Goal: Transaction & Acquisition: Book appointment/travel/reservation

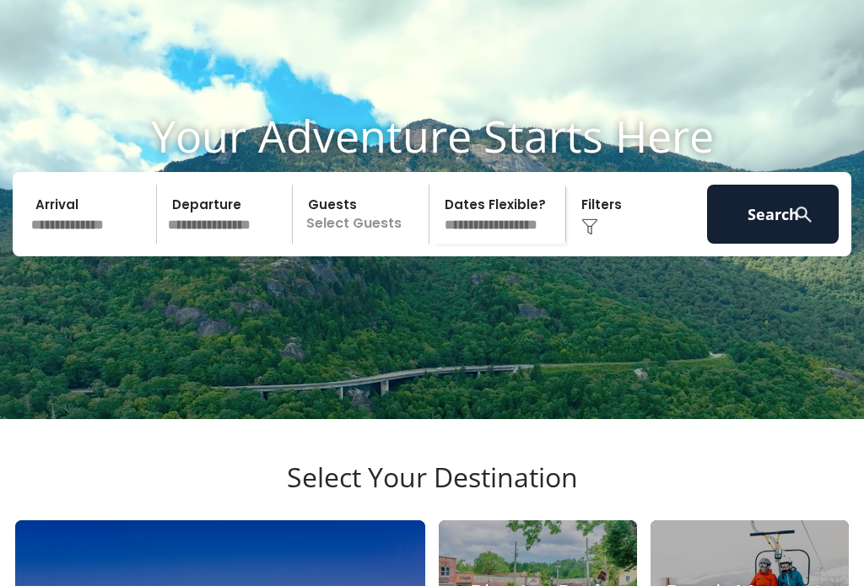
scroll to position [62, 0]
click at [108, 245] on input "text" at bounding box center [91, 215] width 132 height 59
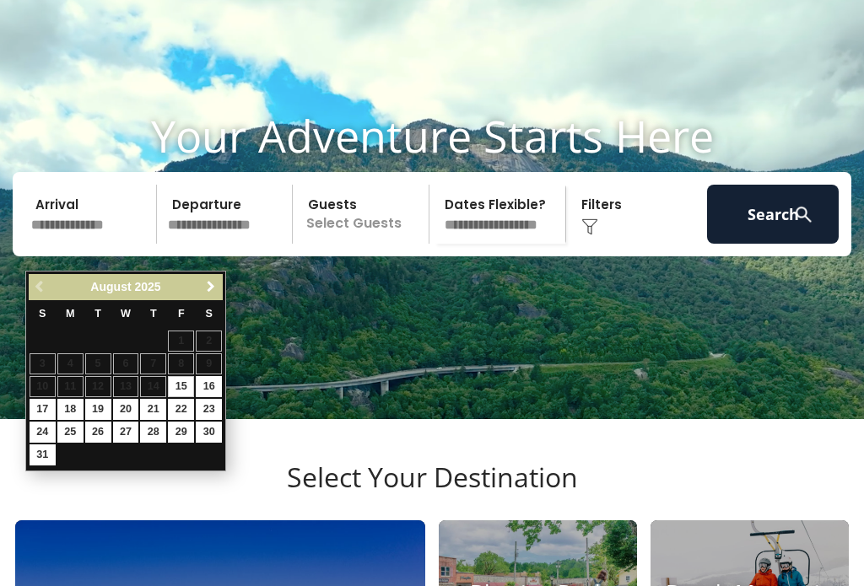
click at [211, 291] on span "Next" at bounding box center [210, 286] width 13 height 13
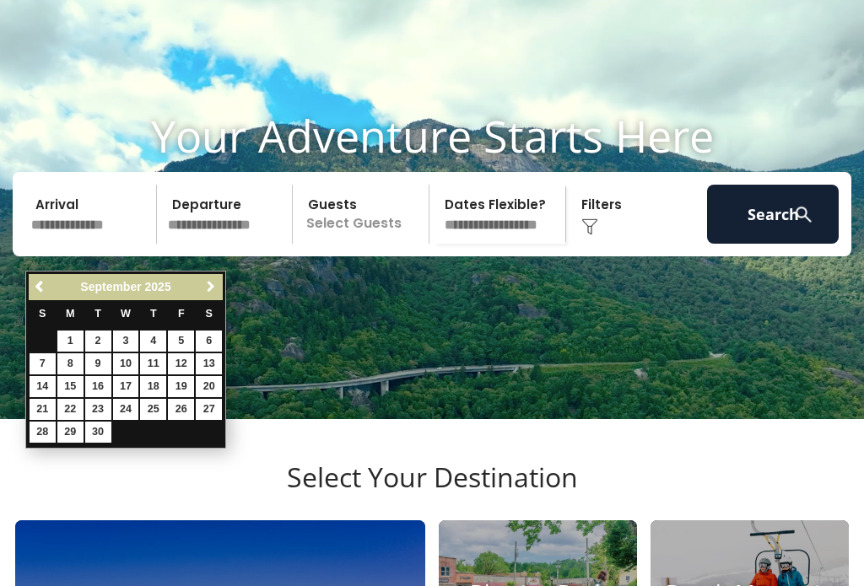
click at [215, 292] on span "Next" at bounding box center [210, 286] width 13 height 13
click at [213, 291] on span "Next" at bounding box center [210, 286] width 13 height 13
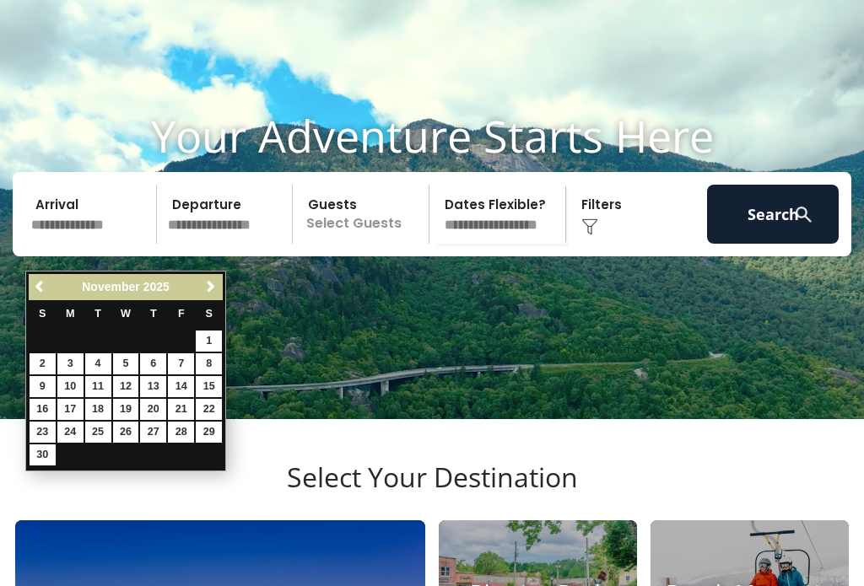
click at [216, 294] on span "Next" at bounding box center [210, 286] width 13 height 13
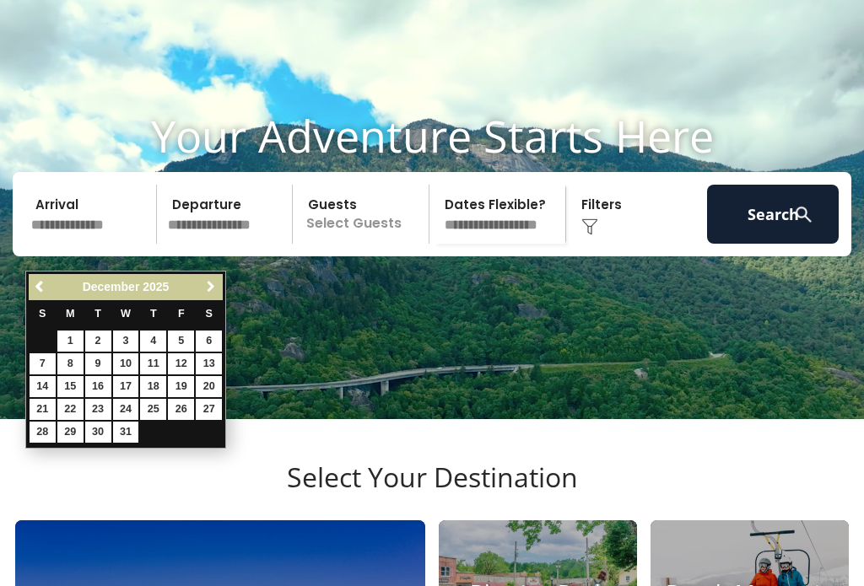
click at [217, 288] on span "Next" at bounding box center [210, 286] width 13 height 13
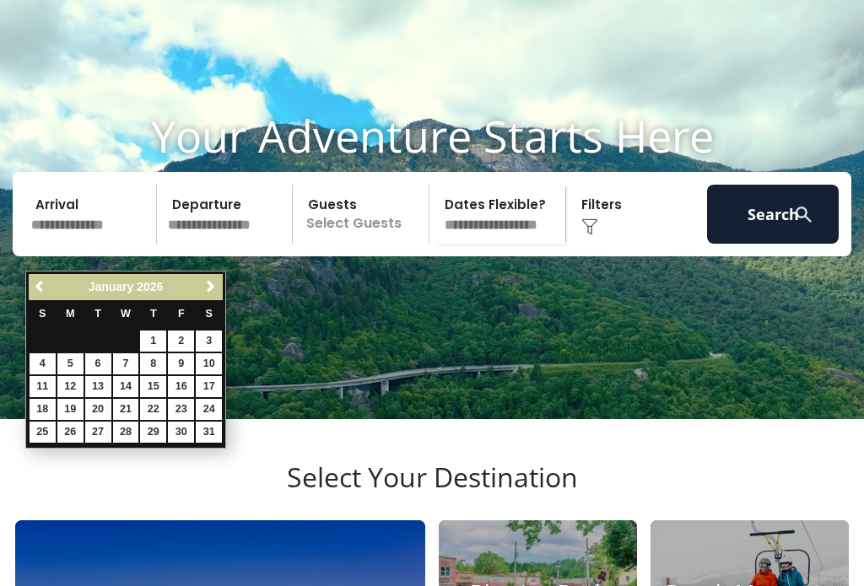
click at [215, 288] on span "Next" at bounding box center [210, 286] width 13 height 13
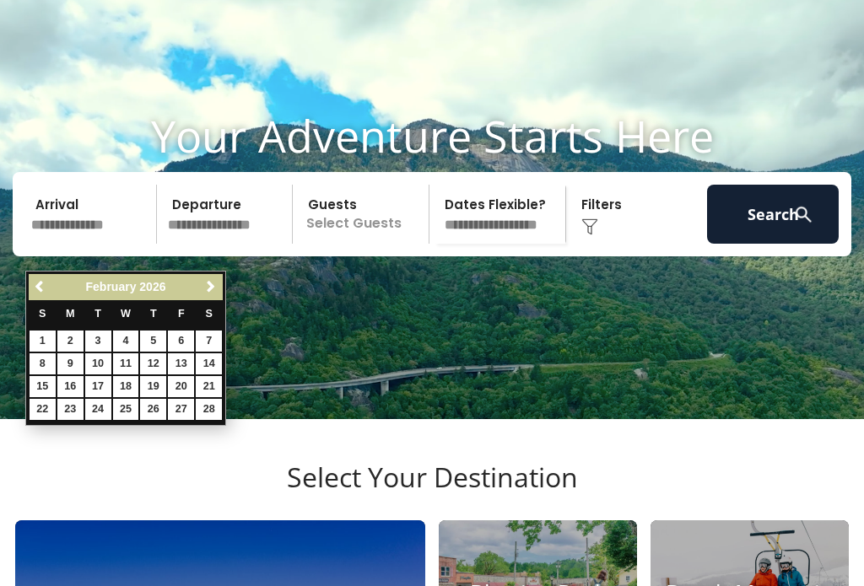
click at [209, 293] on span "Next" at bounding box center [210, 286] width 13 height 13
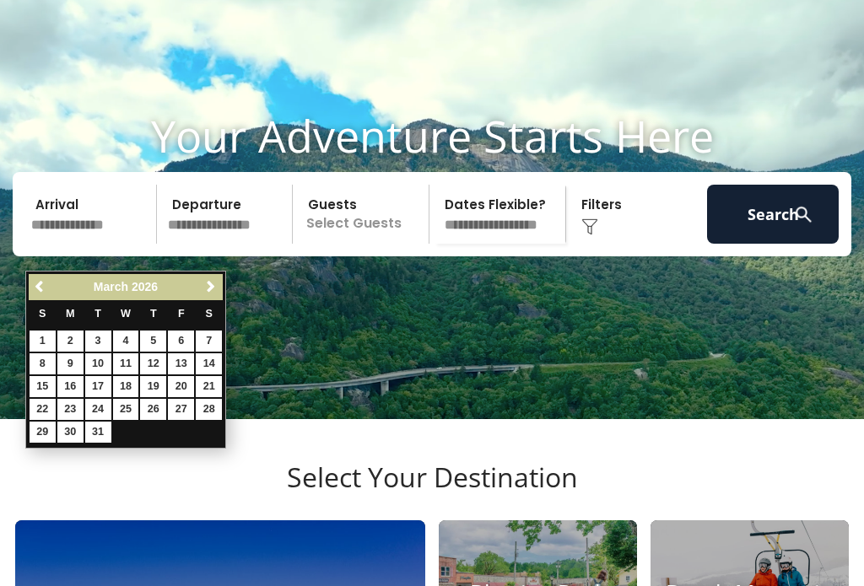
click at [211, 293] on span "Next" at bounding box center [210, 286] width 13 height 13
click at [213, 293] on span "Next" at bounding box center [210, 286] width 13 height 13
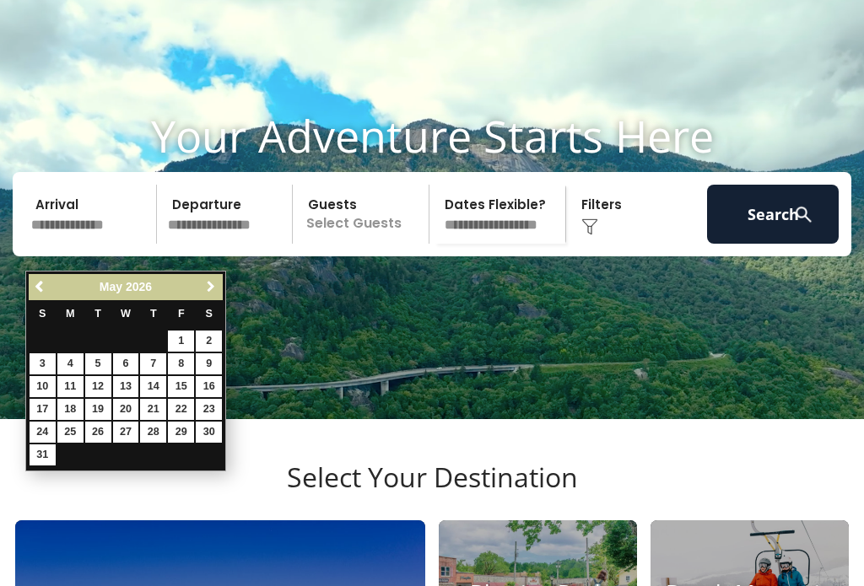
click at [214, 289] on span "Next" at bounding box center [210, 286] width 13 height 13
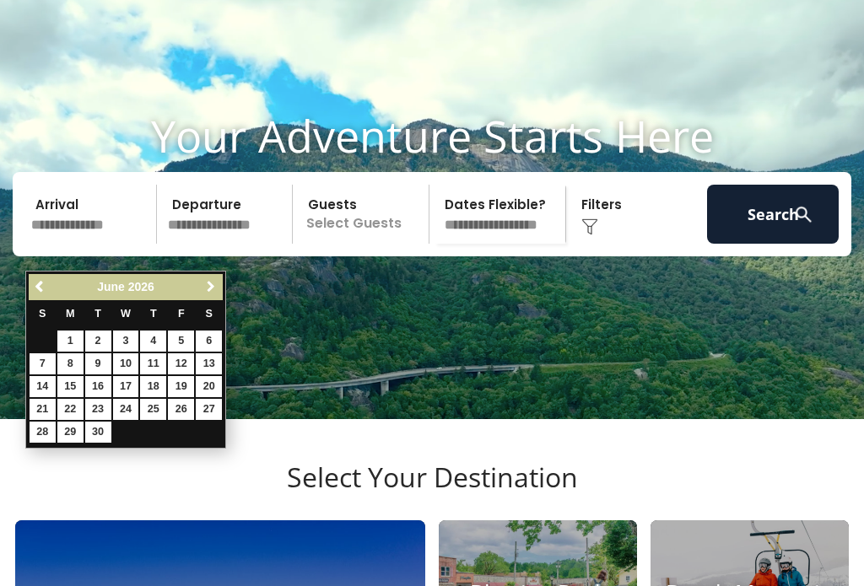
click at [214, 293] on span "Next" at bounding box center [210, 286] width 13 height 13
click at [49, 438] on link "26" at bounding box center [43, 432] width 26 height 21
type input "*******"
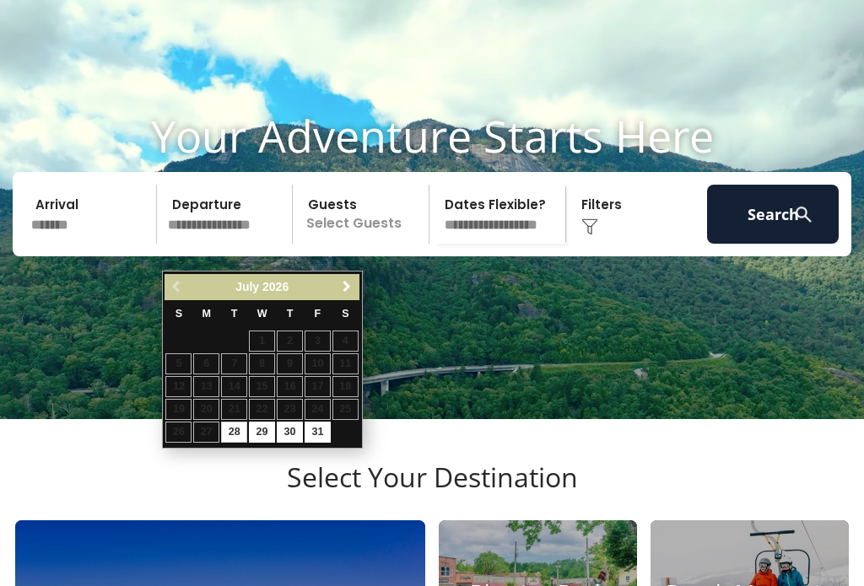
click at [357, 288] on link "Next" at bounding box center [347, 287] width 21 height 21
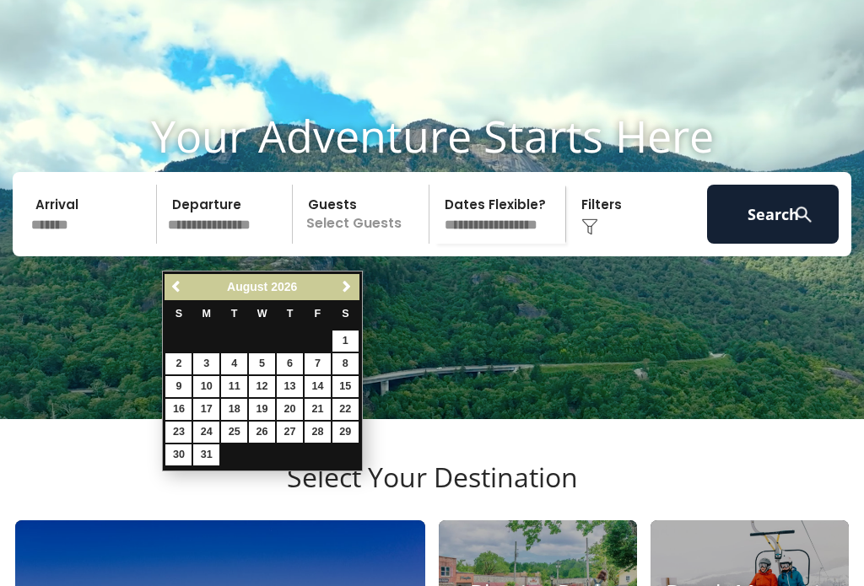
click at [352, 355] on link "8" at bounding box center [345, 363] width 26 height 21
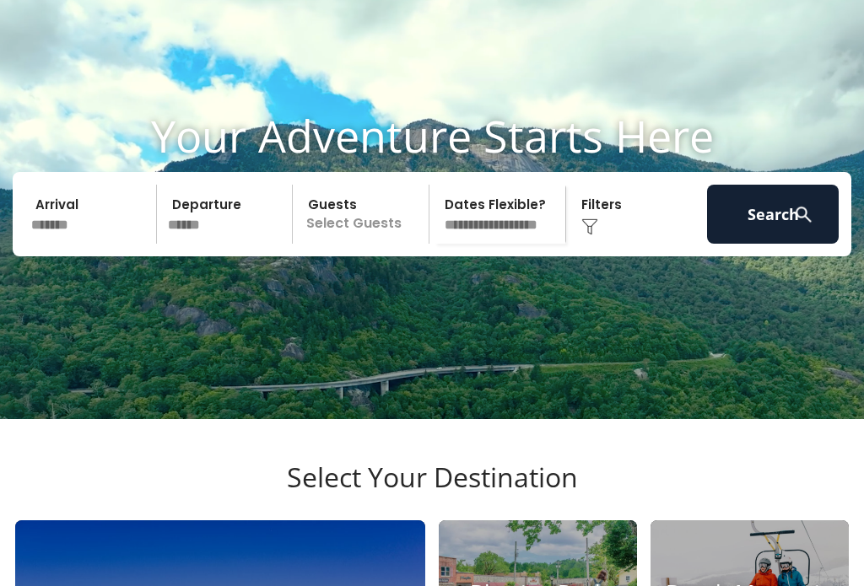
click at [350, 345] on video at bounding box center [432, 203] width 864 height 432
click at [245, 244] on input "******" at bounding box center [228, 214] width 132 height 59
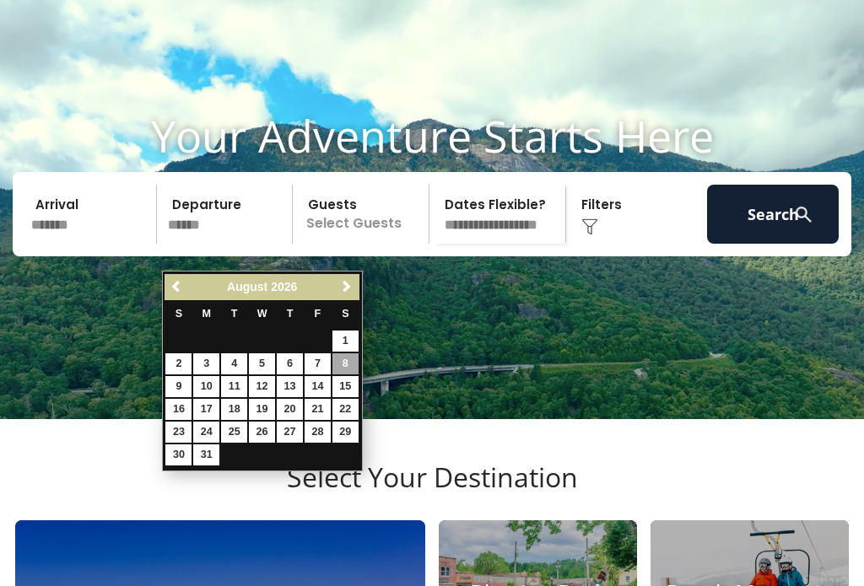
click at [355, 336] on link "1" at bounding box center [345, 341] width 26 height 21
type input "******"
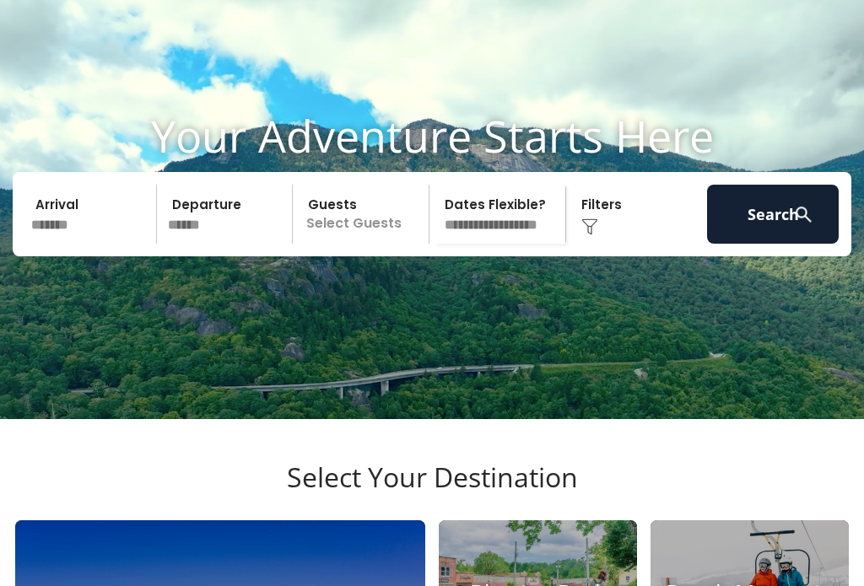
click at [402, 244] on p "Select Guests" at bounding box center [363, 214] width 131 height 59
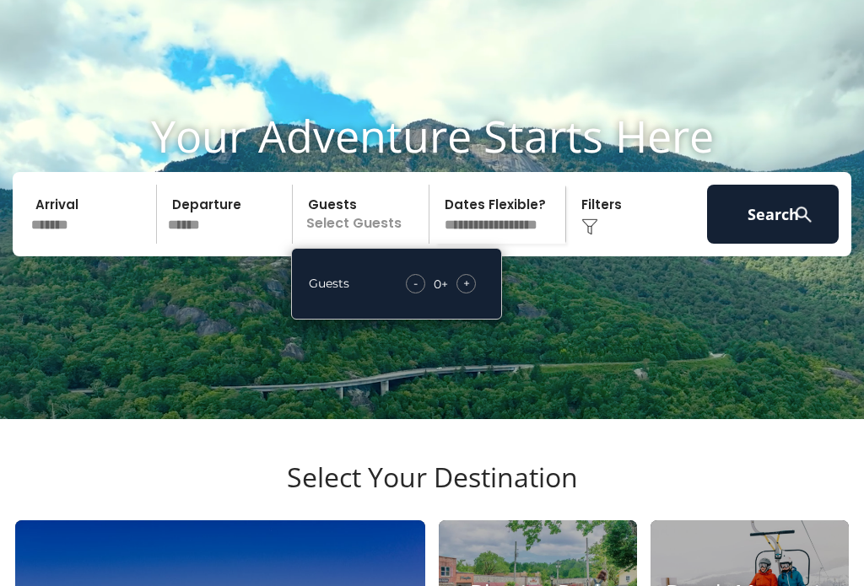
click at [472, 294] on div "+" at bounding box center [465, 283] width 19 height 19
click at [473, 294] on div "+" at bounding box center [465, 283] width 19 height 19
click at [472, 294] on div "+" at bounding box center [465, 283] width 19 height 19
click at [475, 294] on div "+" at bounding box center [465, 283] width 19 height 19
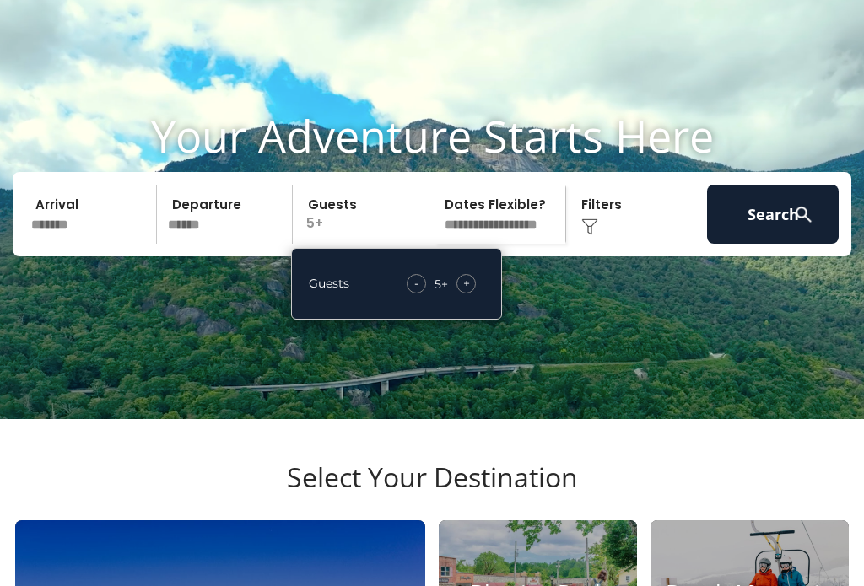
click at [472, 294] on div "+" at bounding box center [465, 283] width 19 height 19
click at [469, 294] on div "+" at bounding box center [465, 283] width 19 height 19
click at [473, 294] on div "+" at bounding box center [465, 283] width 19 height 19
click at [472, 294] on div "+" at bounding box center [465, 283] width 19 height 19
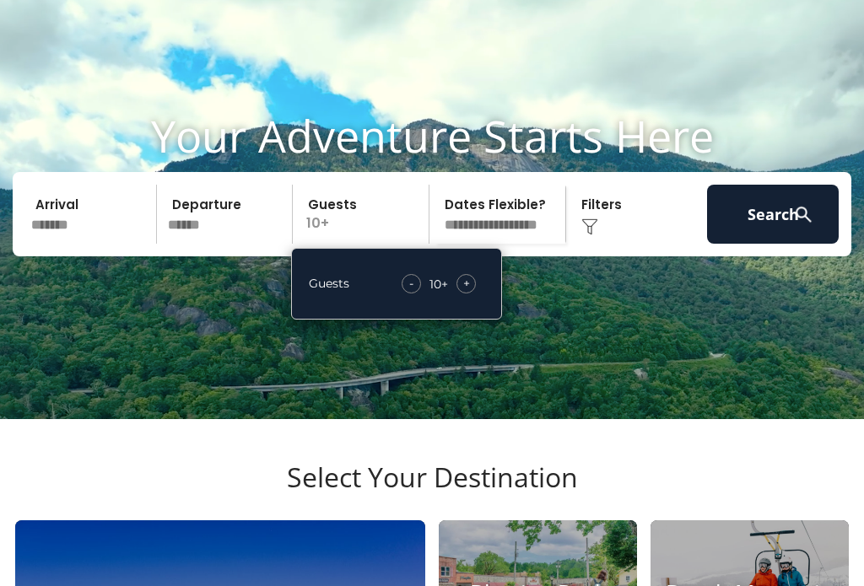
click at [461, 320] on div "Guests - 10 + +" at bounding box center [396, 284] width 211 height 72
click at [471, 294] on div "+" at bounding box center [465, 283] width 19 height 19
click at [794, 225] on img at bounding box center [803, 214] width 21 height 21
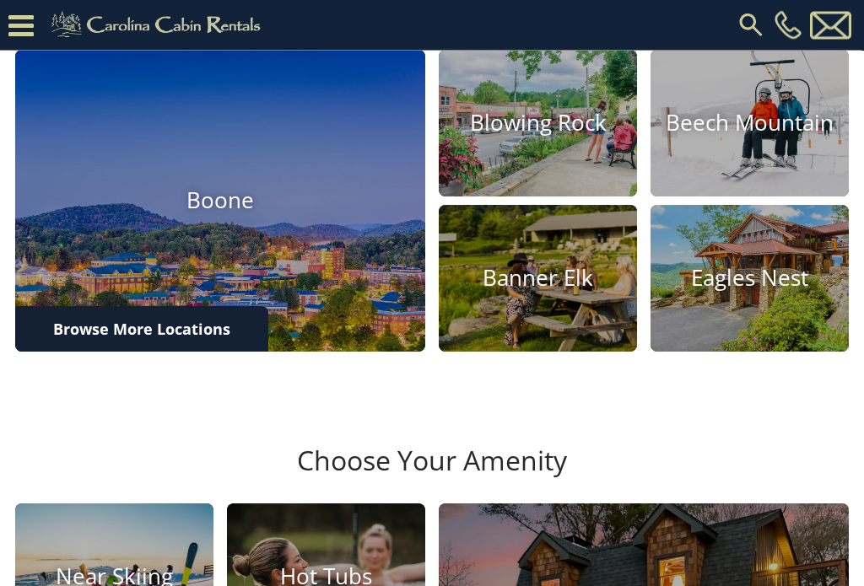
scroll to position [563, 0]
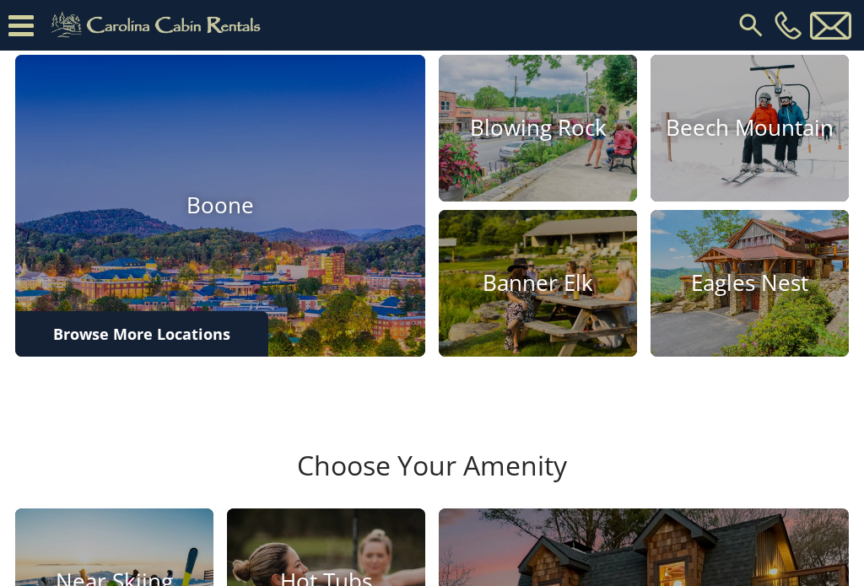
click at [228, 357] on link "Browse More Locations" at bounding box center [141, 334] width 253 height 46
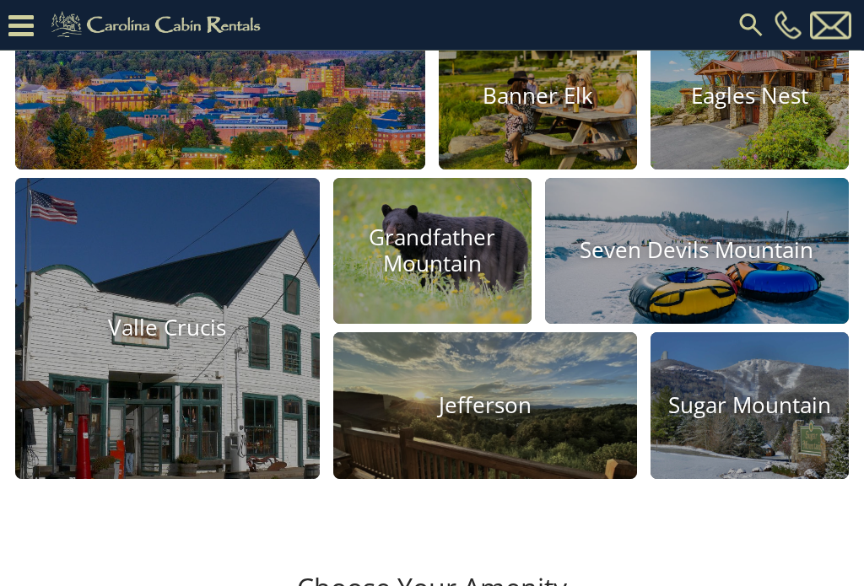
scroll to position [750, 0]
click at [177, 414] on img at bounding box center [167, 328] width 305 height 301
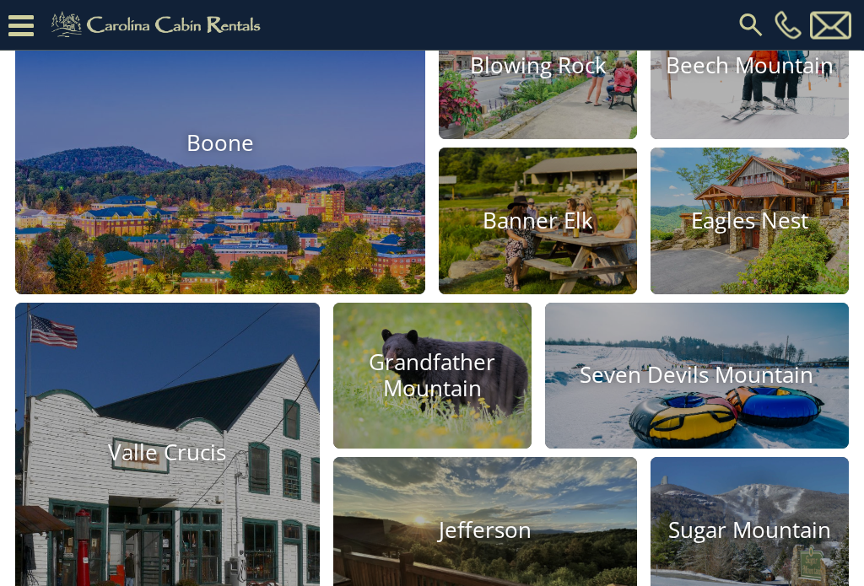
scroll to position [625, 0]
click at [585, 294] on img at bounding box center [538, 221] width 198 height 147
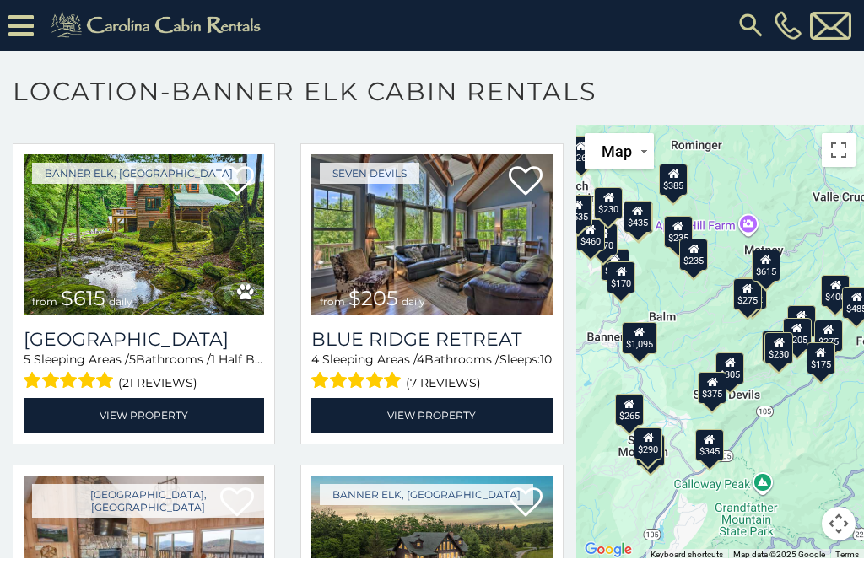
scroll to position [3587, 0]
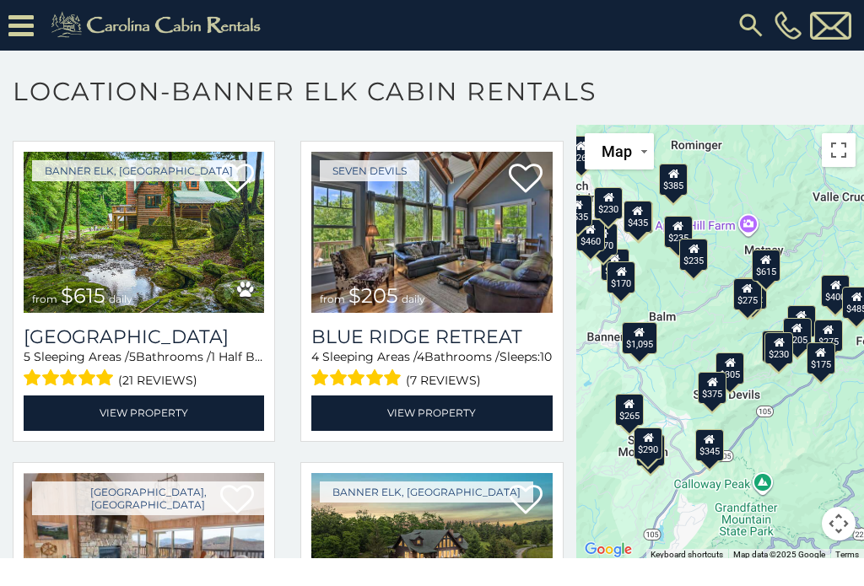
click at [202, 309] on img at bounding box center [144, 232] width 240 height 161
click at [207, 294] on img at bounding box center [144, 232] width 240 height 161
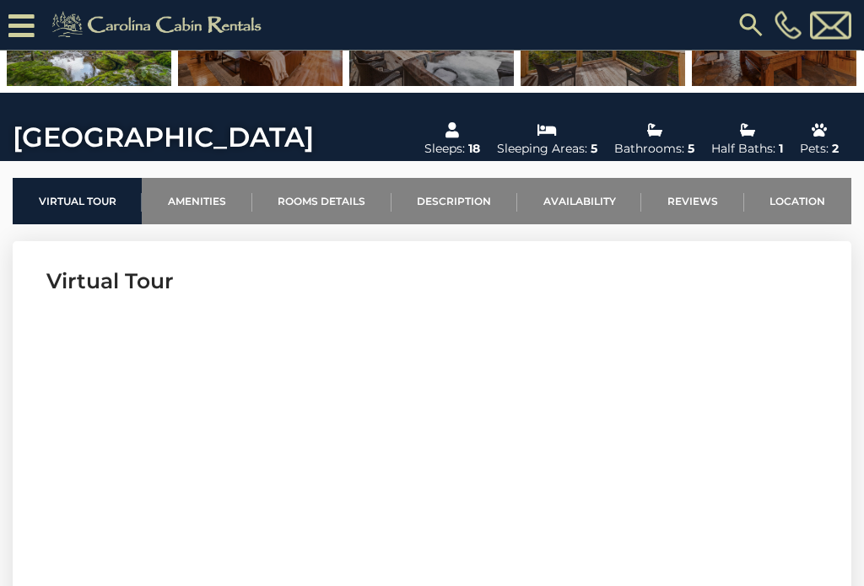
scroll to position [449, 0]
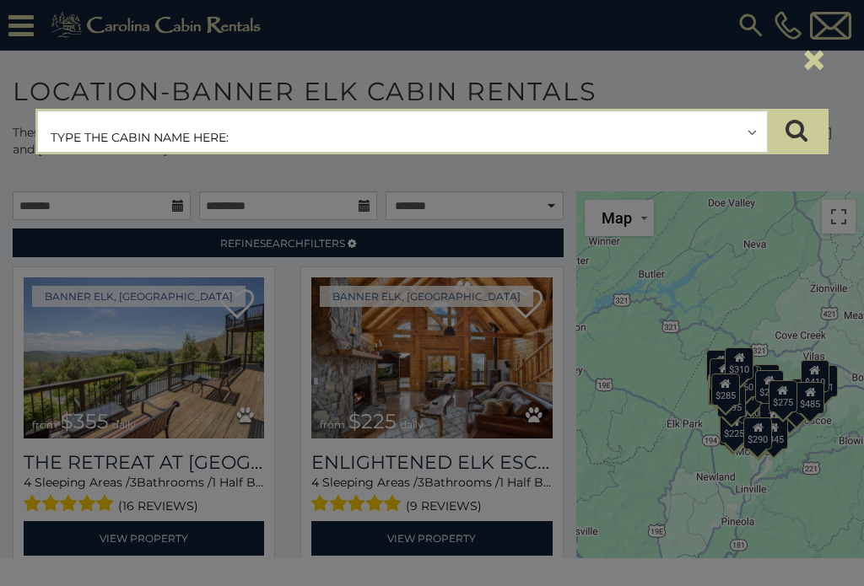
click at [358, 148] on input "text" at bounding box center [402, 132] width 729 height 42
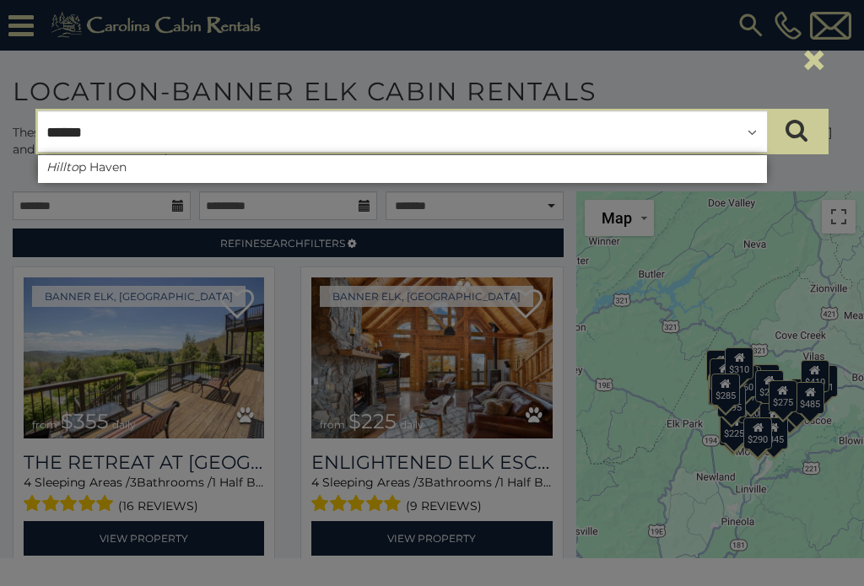
type input "*******"
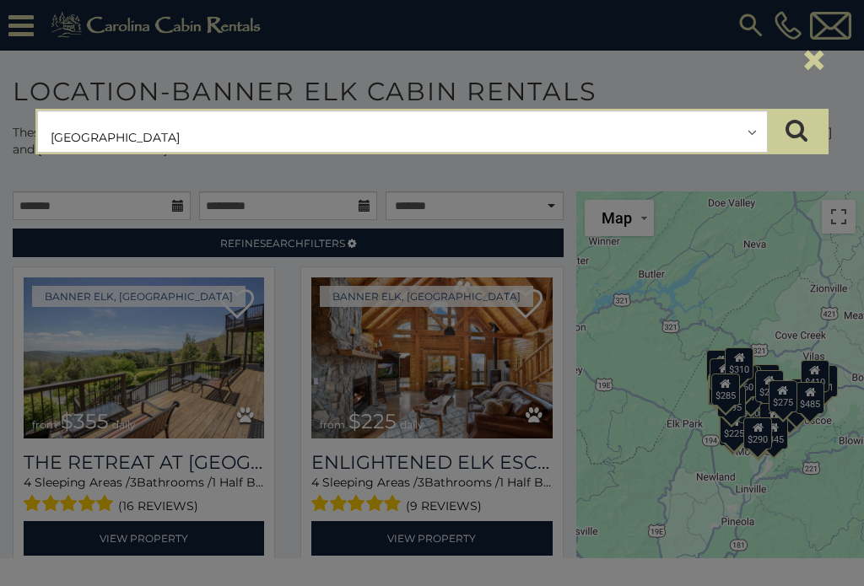
click at [796, 132] on button "submit" at bounding box center [796, 132] width 59 height 42
click at [801, 146] on button "submit" at bounding box center [796, 132] width 59 height 42
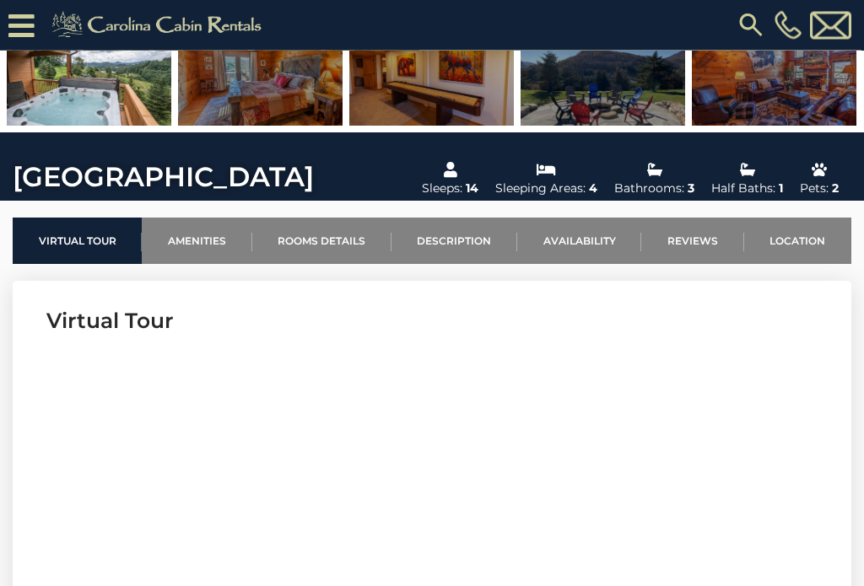
scroll to position [426, 0]
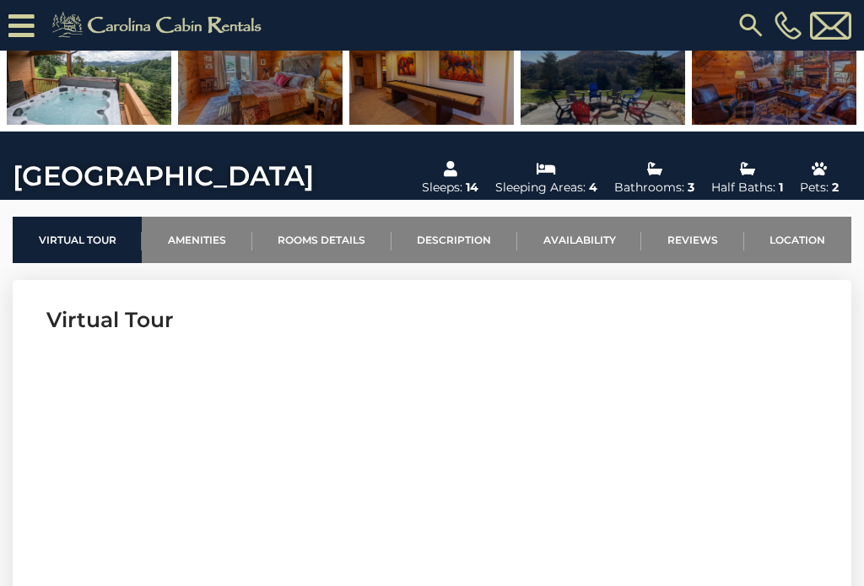
click at [599, 245] on link "Availability" at bounding box center [579, 240] width 124 height 46
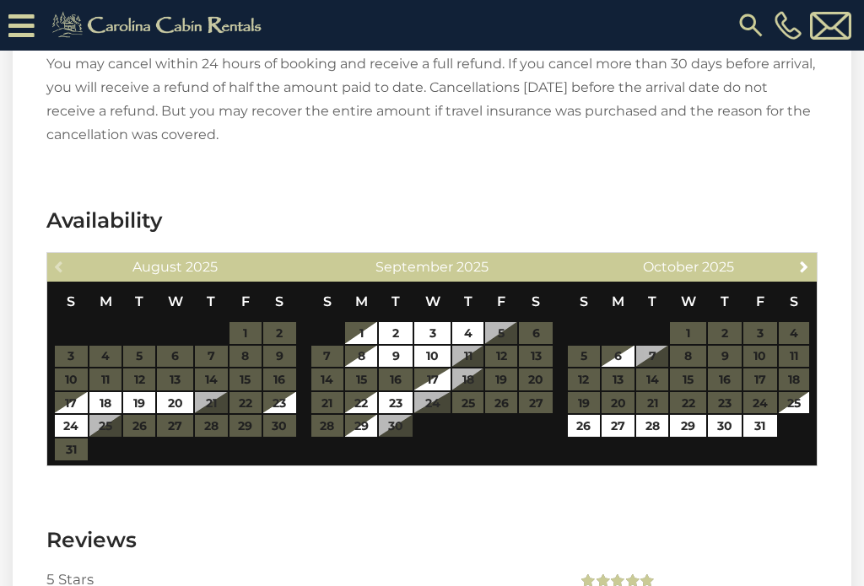
scroll to position [4031, 0]
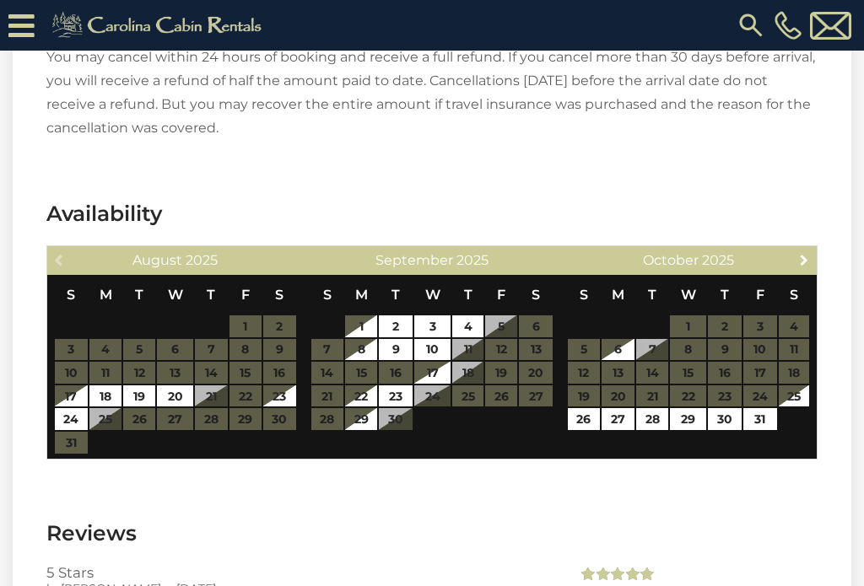
click at [803, 249] on link "Next" at bounding box center [804, 259] width 21 height 21
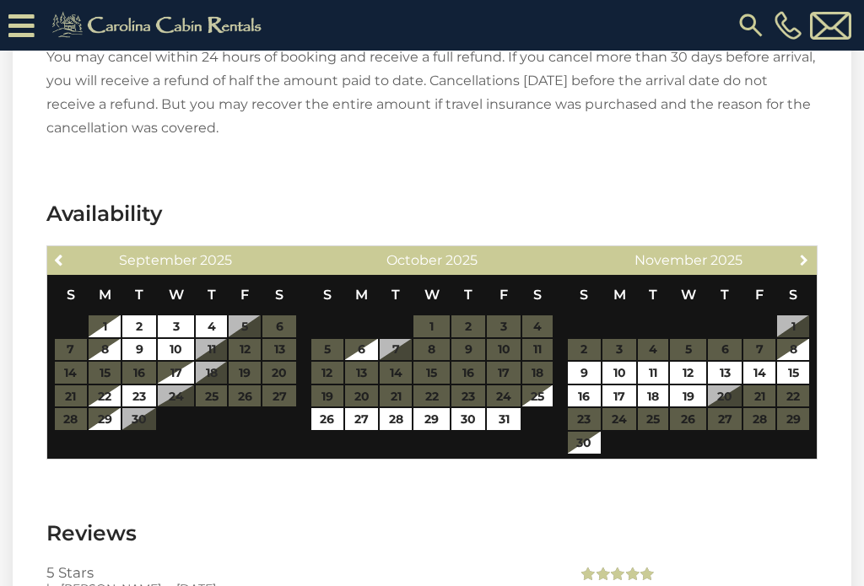
click at [810, 249] on link "Next" at bounding box center [804, 259] width 21 height 21
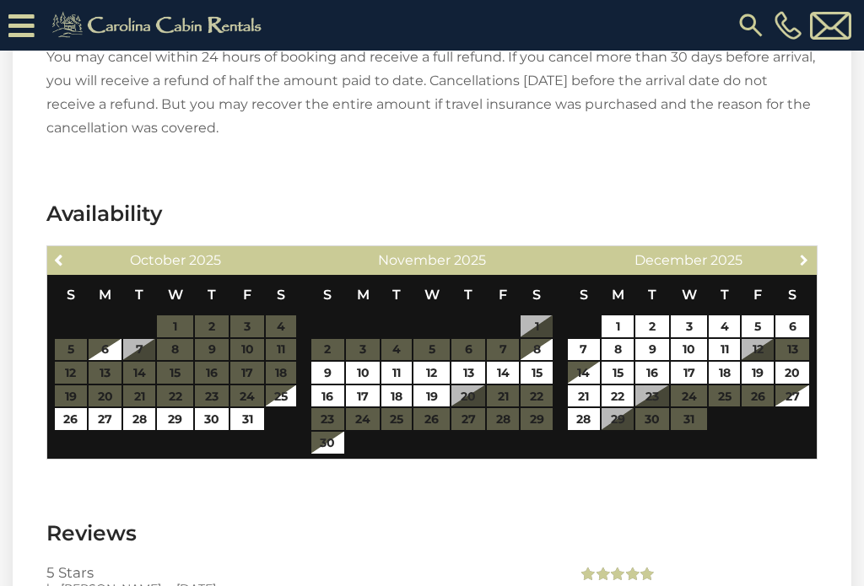
click at [813, 249] on link "Next" at bounding box center [804, 259] width 21 height 21
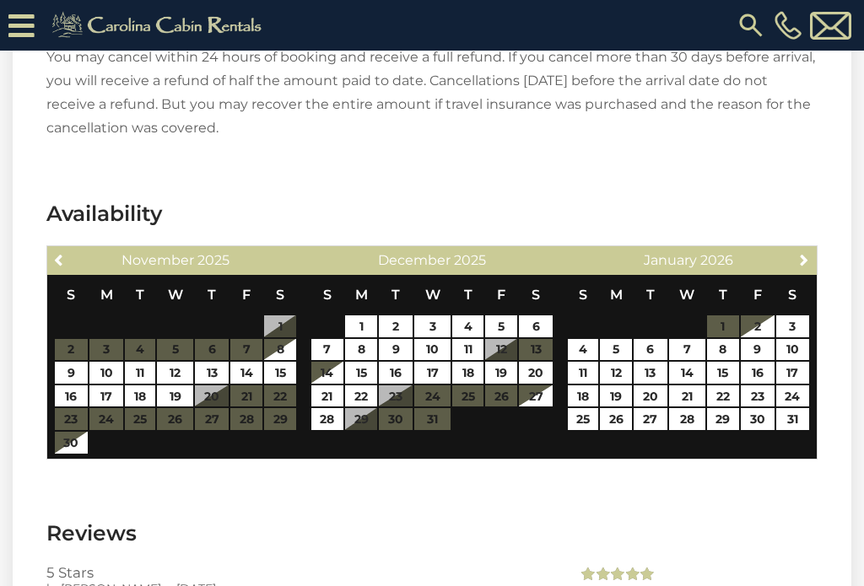
click at [812, 249] on link "Next" at bounding box center [804, 259] width 21 height 21
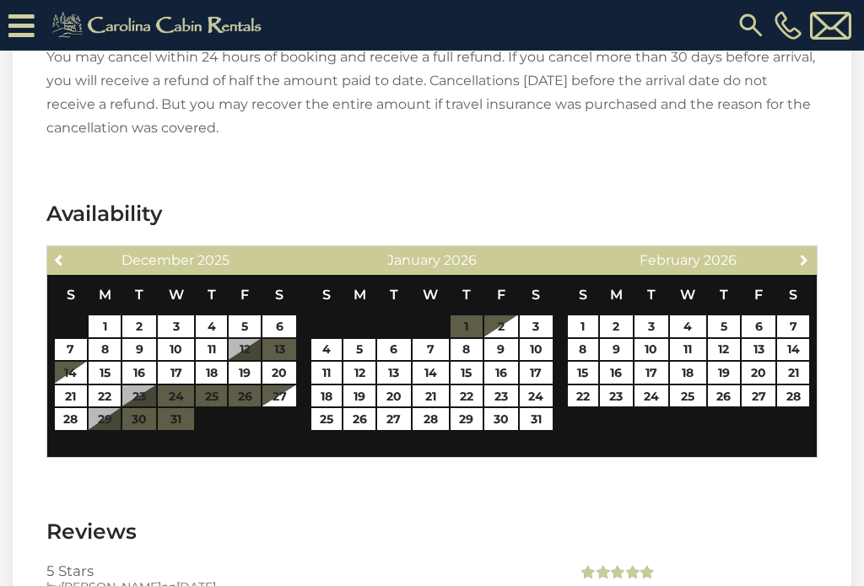
click at [812, 249] on link "Next" at bounding box center [804, 259] width 21 height 21
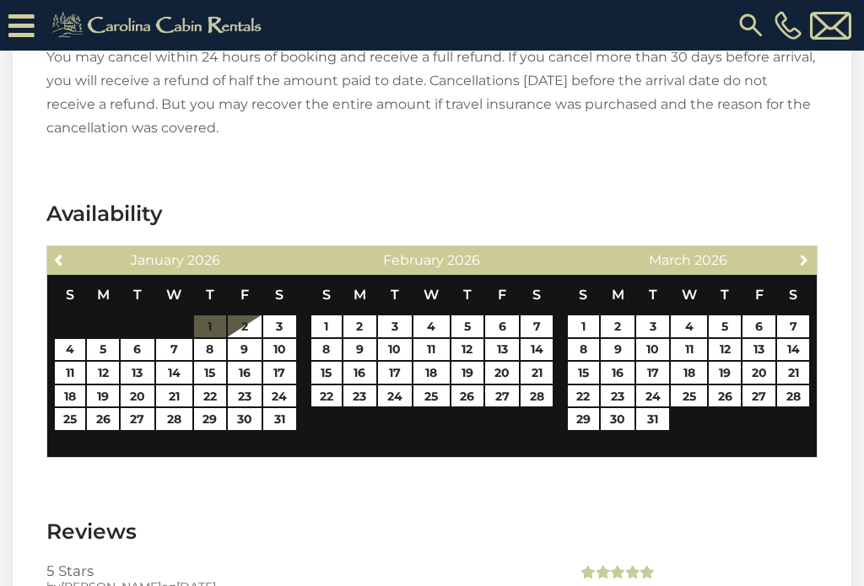
click at [811, 249] on link "Next" at bounding box center [804, 259] width 21 height 21
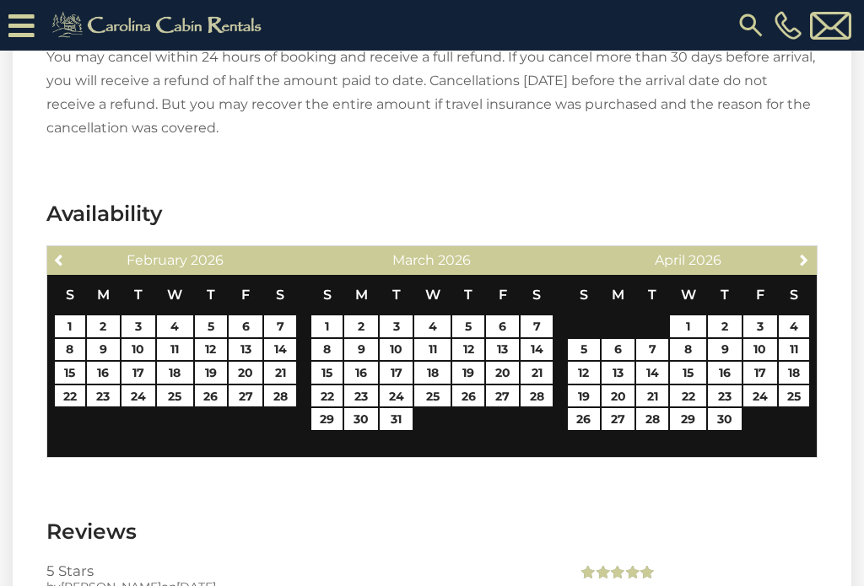
click at [812, 249] on link "Next" at bounding box center [804, 259] width 21 height 21
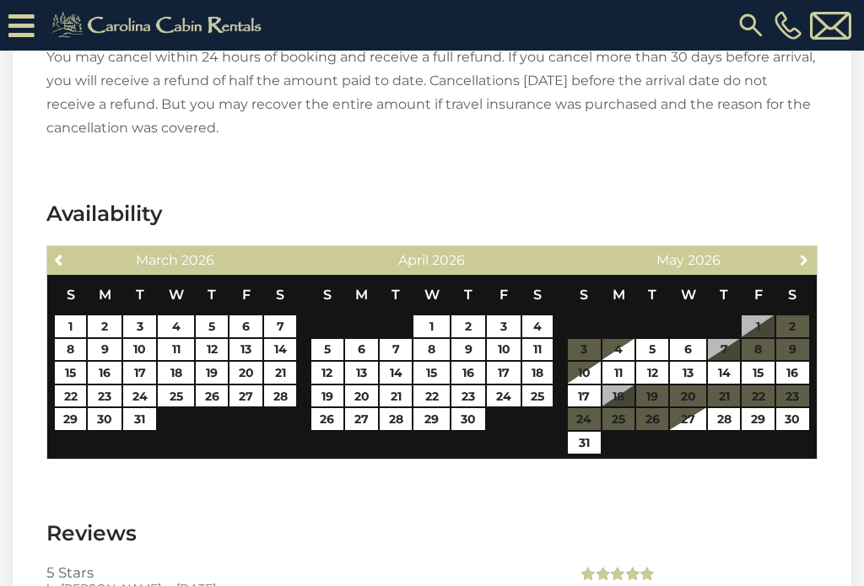
click at [812, 249] on link "Next" at bounding box center [804, 259] width 21 height 21
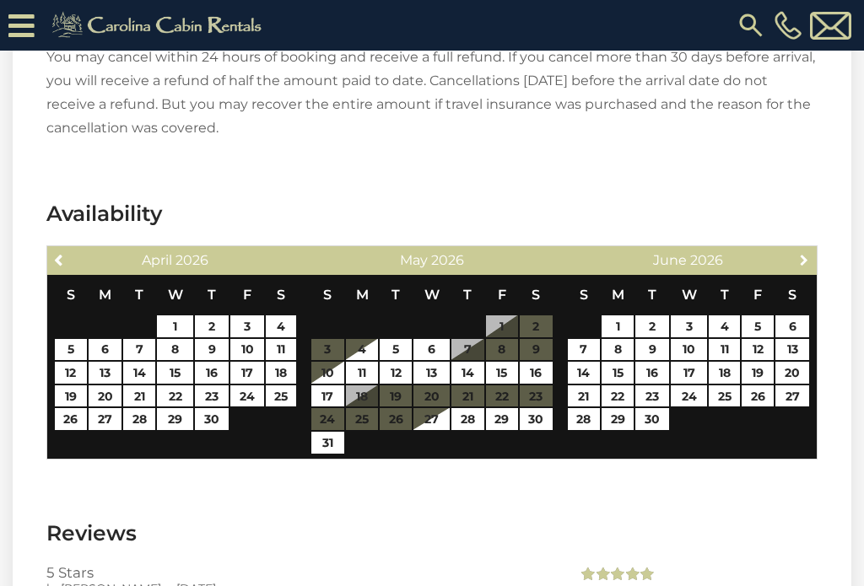
click at [809, 249] on link "Next" at bounding box center [804, 259] width 21 height 21
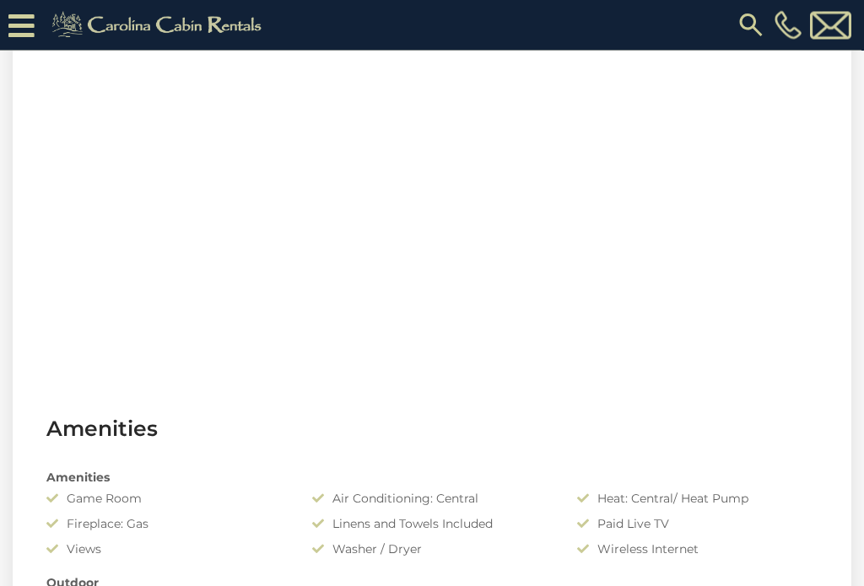
scroll to position [0, 0]
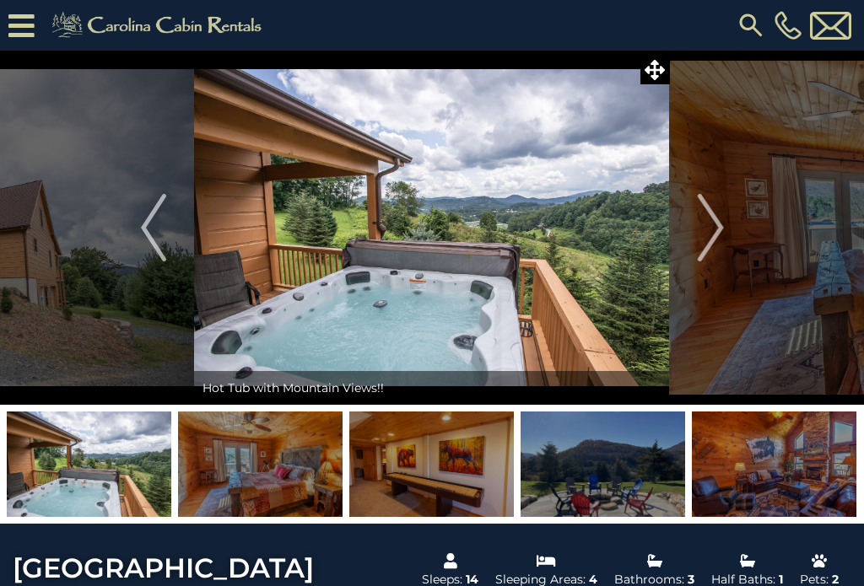
click at [750, 33] on img at bounding box center [751, 25] width 30 height 30
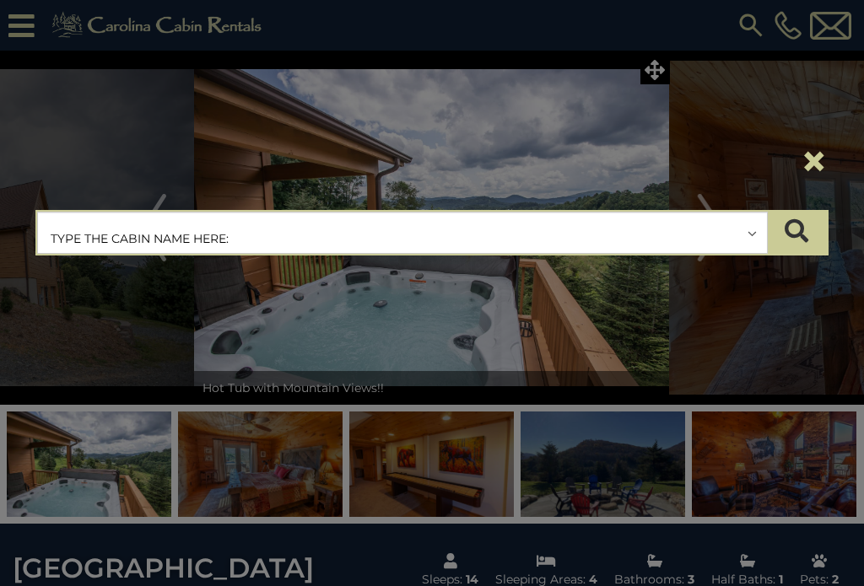
click at [346, 238] on input "text" at bounding box center [402, 234] width 729 height 42
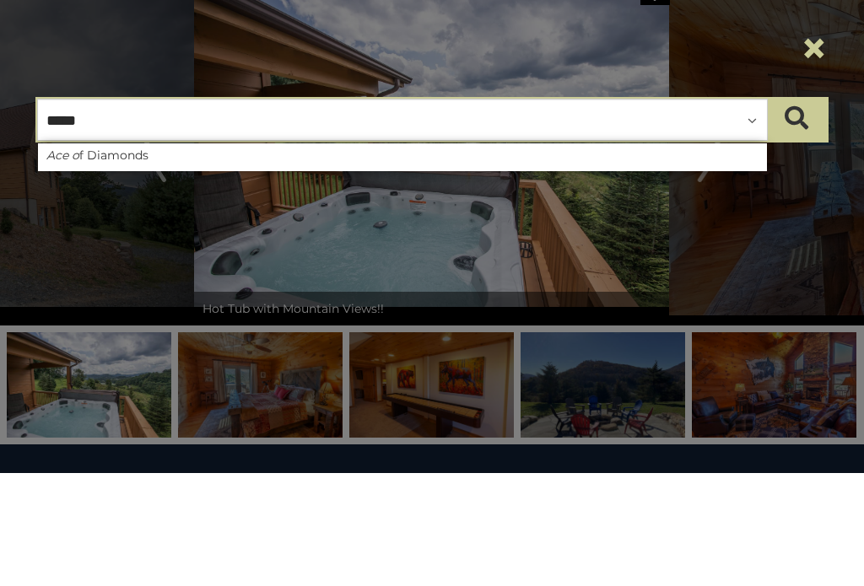
type input "******"
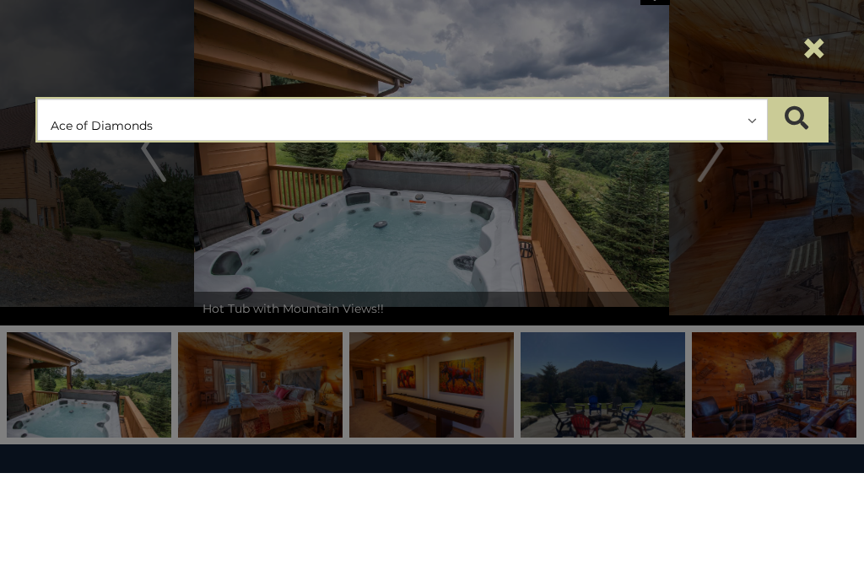
click at [810, 212] on button "submit" at bounding box center [796, 233] width 59 height 42
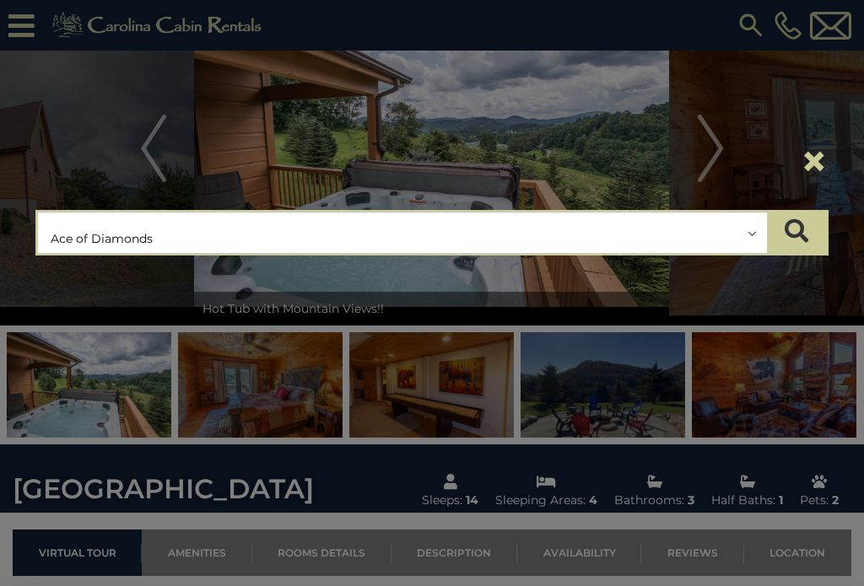
click at [804, 237] on icon "submit" at bounding box center [796, 231] width 24 height 24
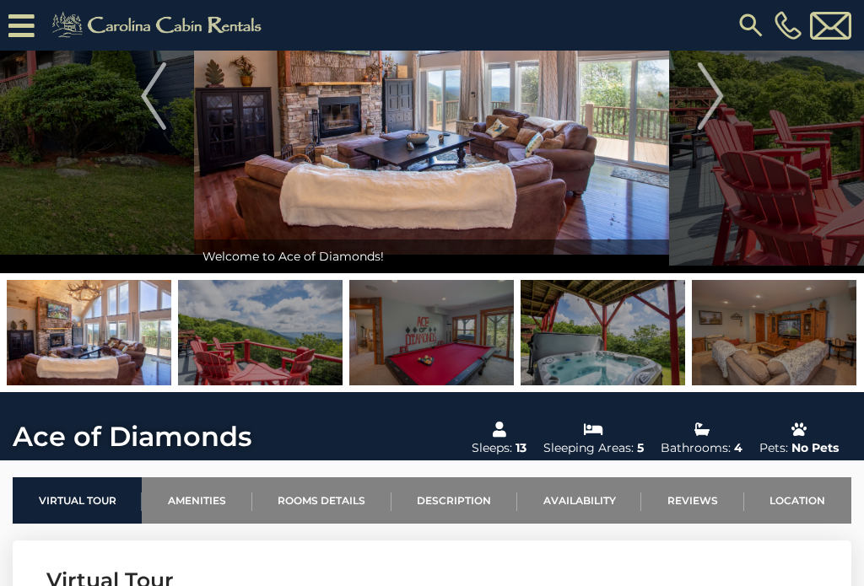
scroll to position [168, 0]
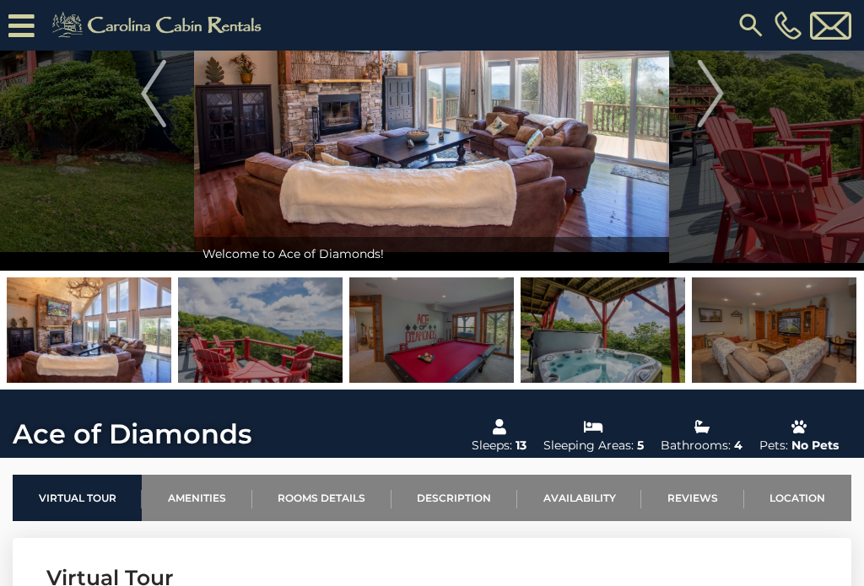
click at [595, 512] on link "Availability" at bounding box center [579, 498] width 124 height 46
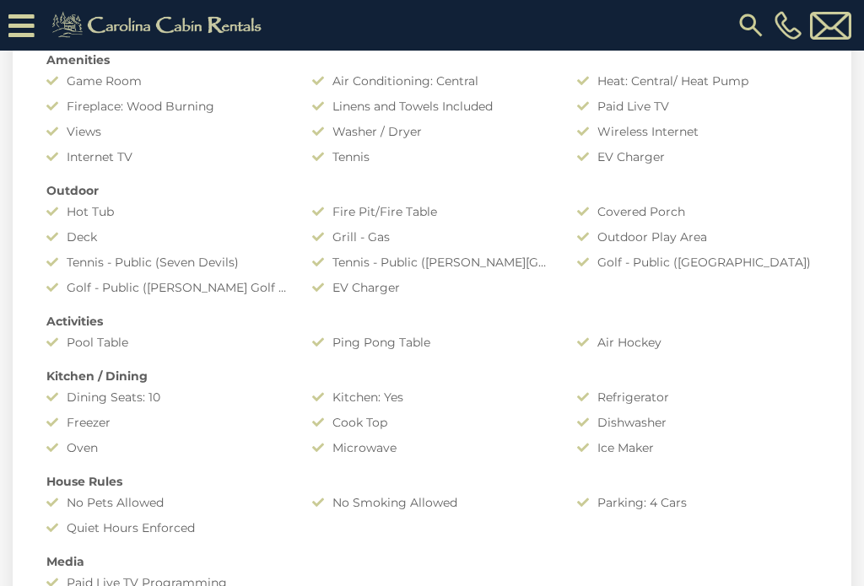
scroll to position [4699, 0]
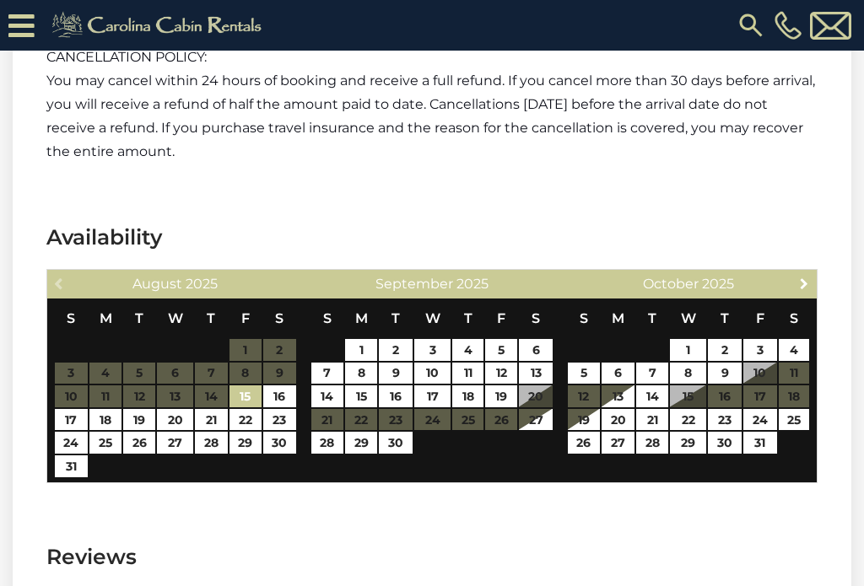
click at [805, 272] on link "Next" at bounding box center [804, 282] width 21 height 21
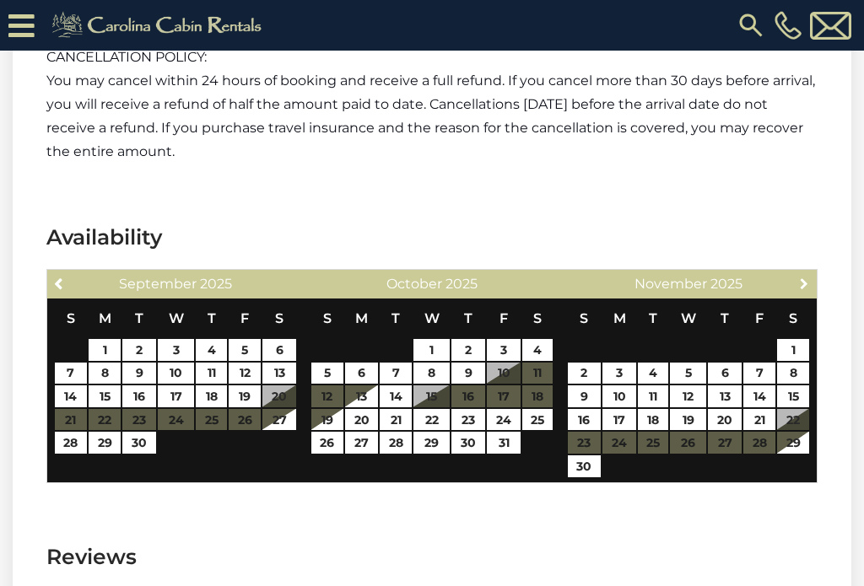
click at [805, 272] on link "Next" at bounding box center [804, 282] width 21 height 21
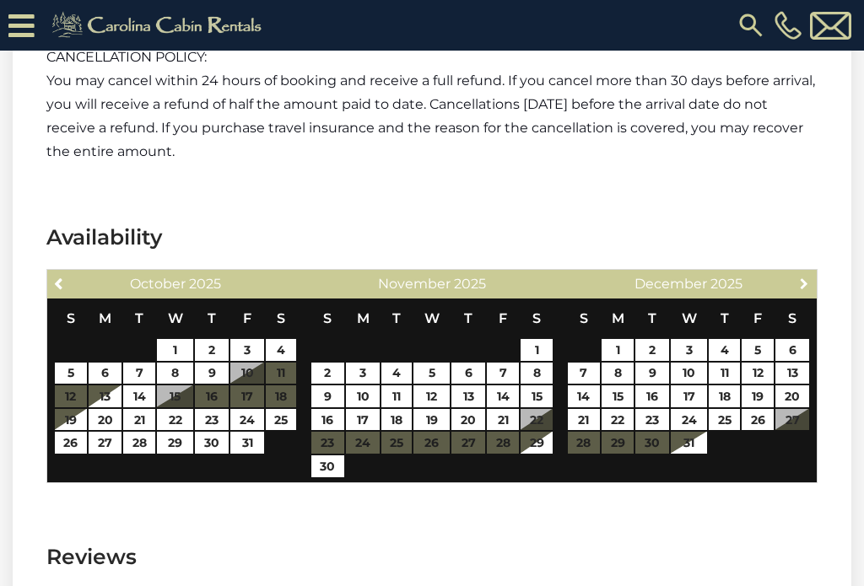
click at [805, 272] on link "Next" at bounding box center [804, 282] width 21 height 21
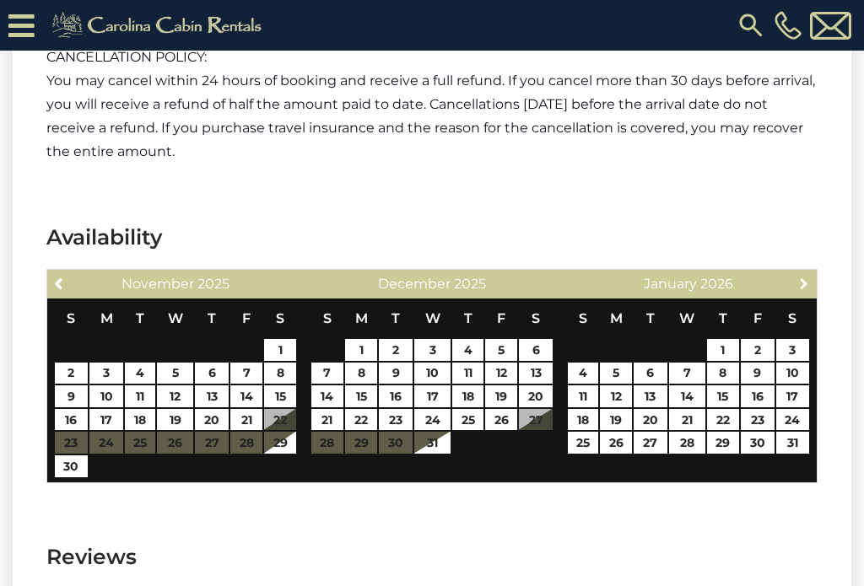
click at [801, 272] on link "Next" at bounding box center [804, 282] width 21 height 21
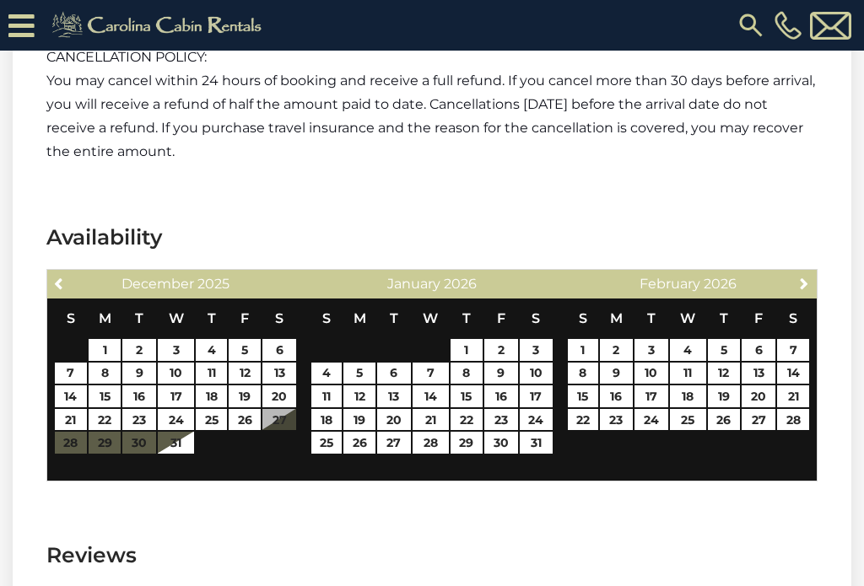
click at [803, 272] on link "Next" at bounding box center [804, 282] width 21 height 21
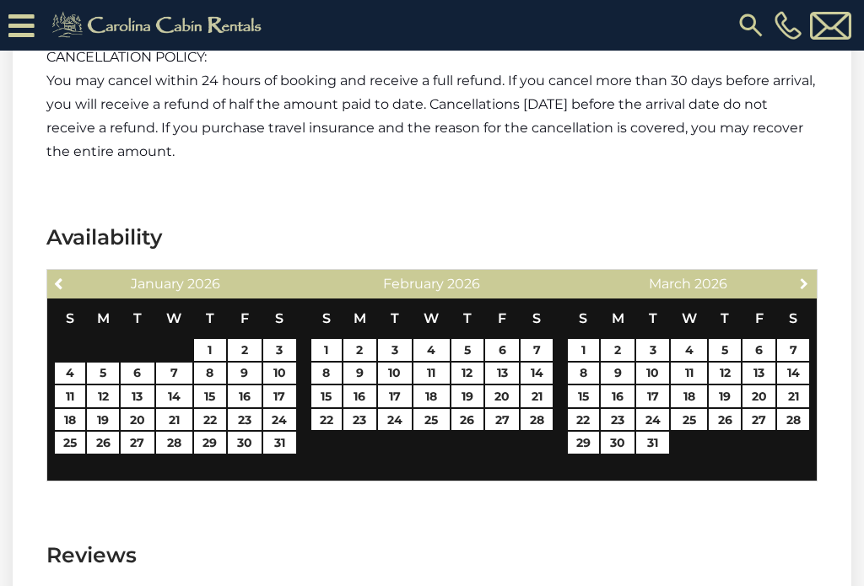
click at [801, 272] on link "Next" at bounding box center [804, 282] width 21 height 21
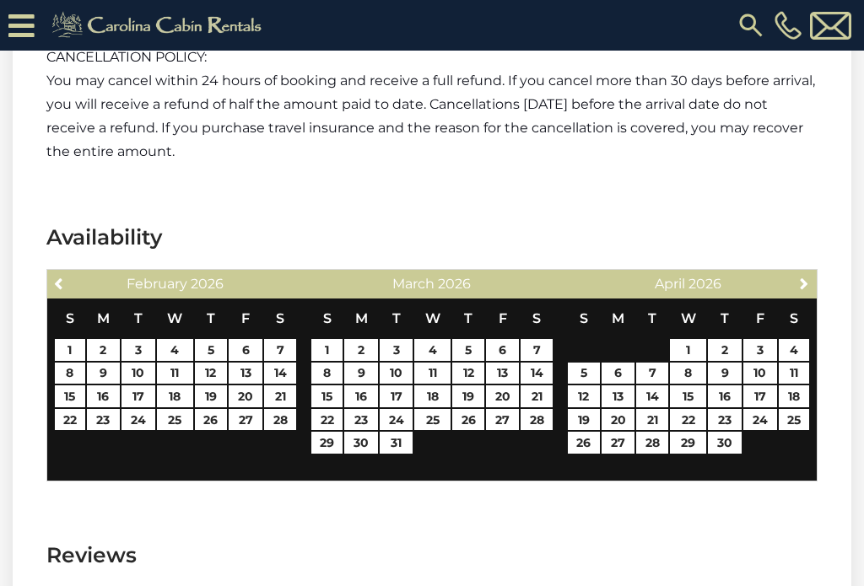
click at [805, 272] on link "Next" at bounding box center [804, 282] width 21 height 21
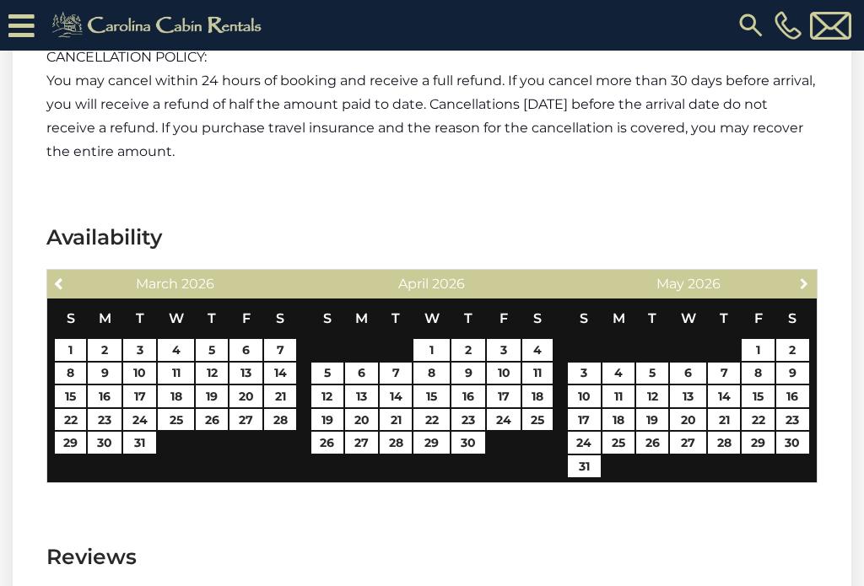
click at [806, 277] on span "Next" at bounding box center [803, 283] width 13 height 13
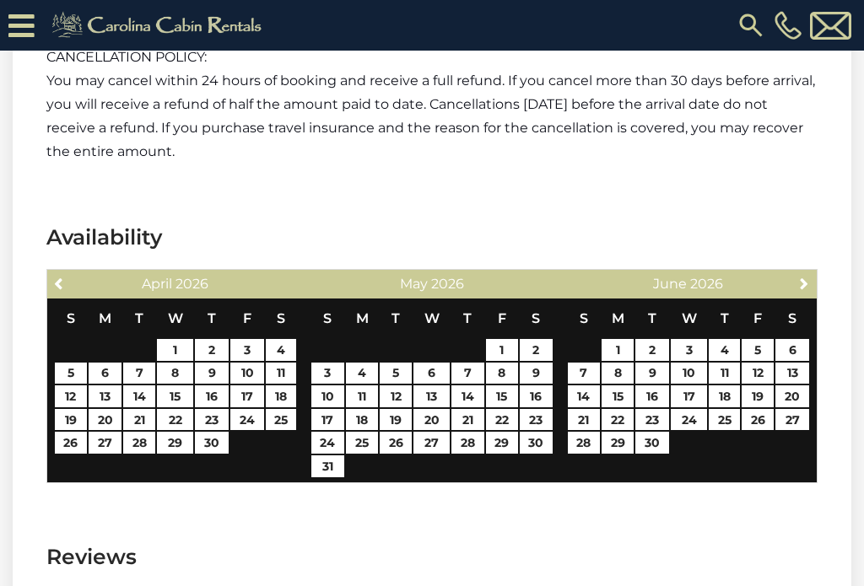
click at [813, 272] on link "Next" at bounding box center [804, 282] width 21 height 21
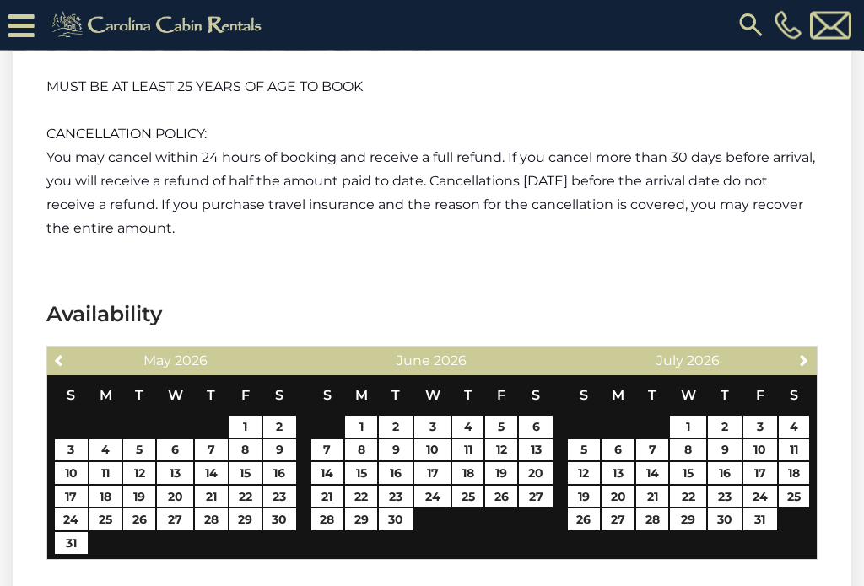
scroll to position [4622, 0]
click at [625, 509] on link "27" at bounding box center [618, 520] width 34 height 22
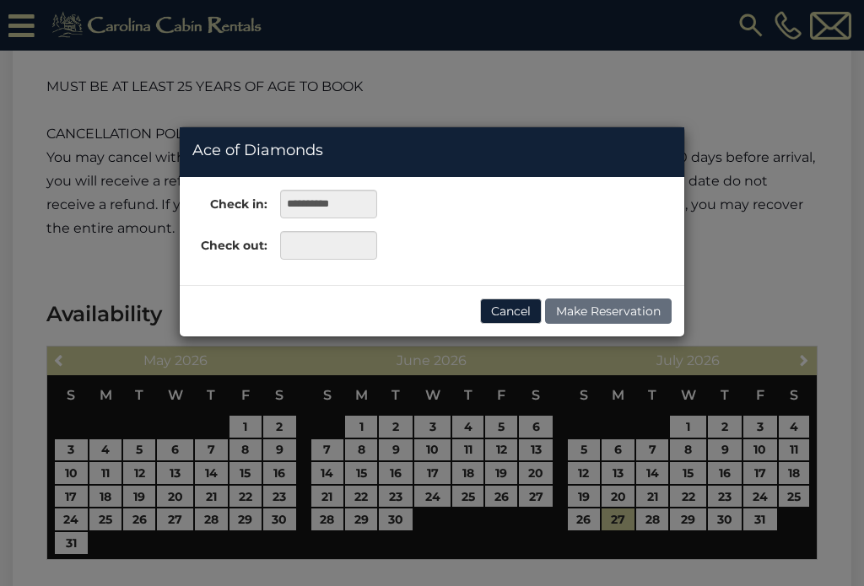
click at [813, 499] on div "**********" at bounding box center [432, 293] width 864 height 586
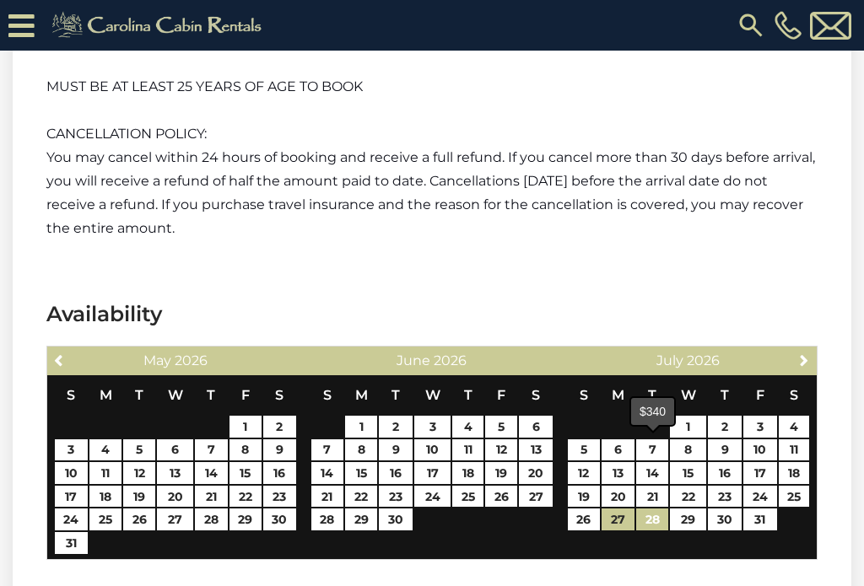
click at [660, 509] on link "28" at bounding box center [652, 520] width 32 height 22
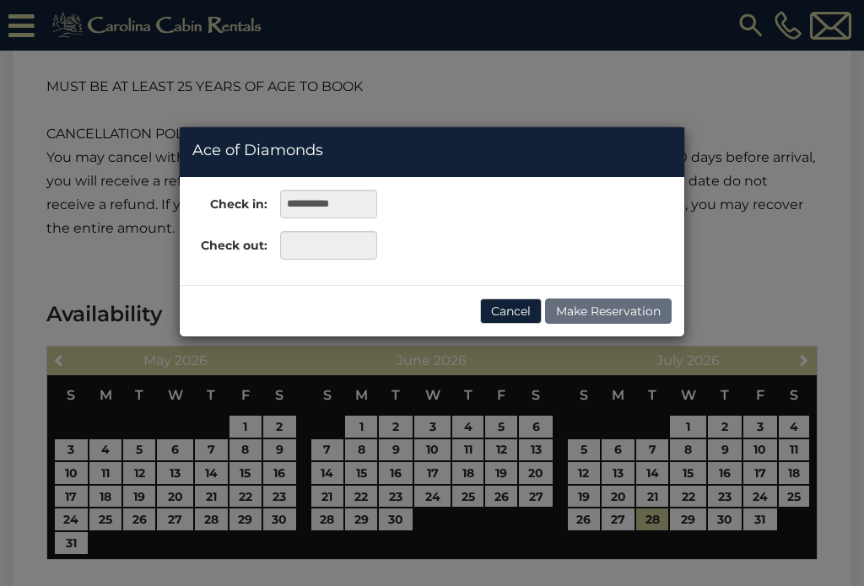
click at [698, 450] on div "**********" at bounding box center [432, 293] width 864 height 586
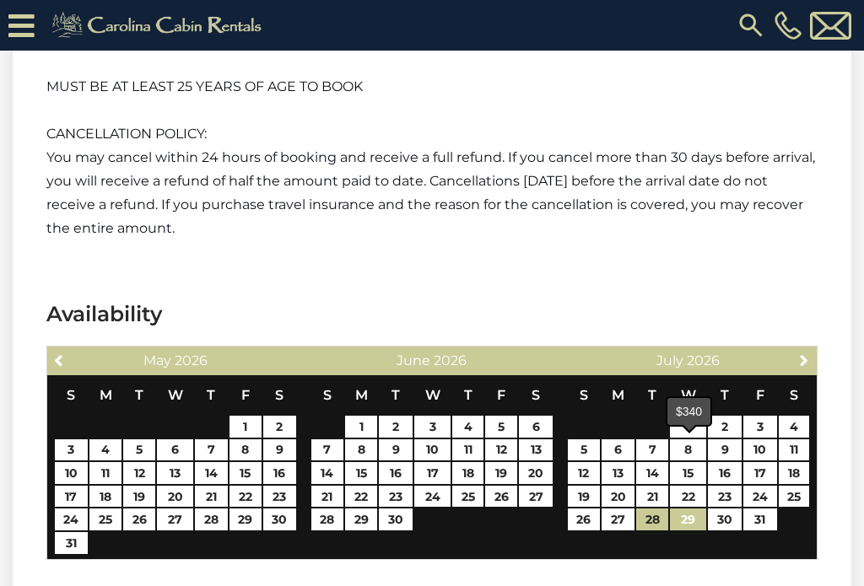
click at [698, 509] on link "29" at bounding box center [688, 520] width 36 height 22
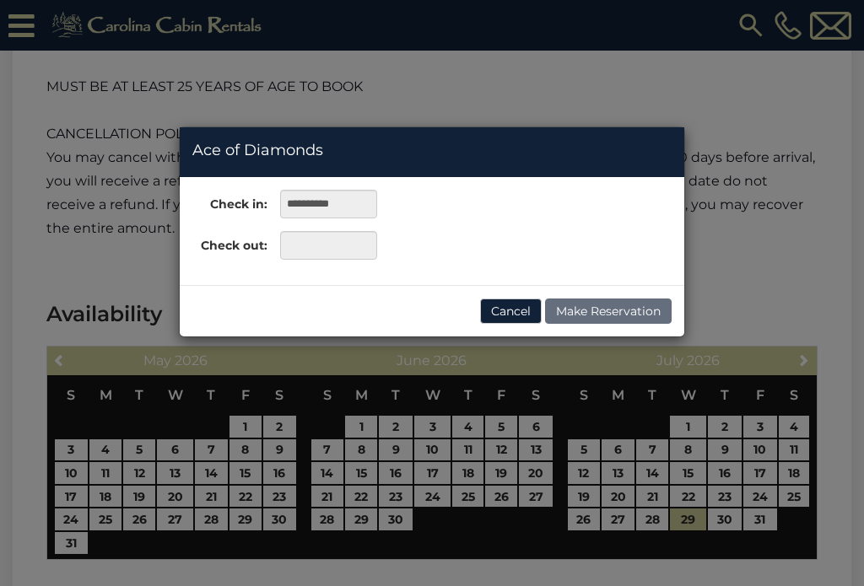
click at [731, 455] on div "**********" at bounding box center [432, 293] width 864 height 586
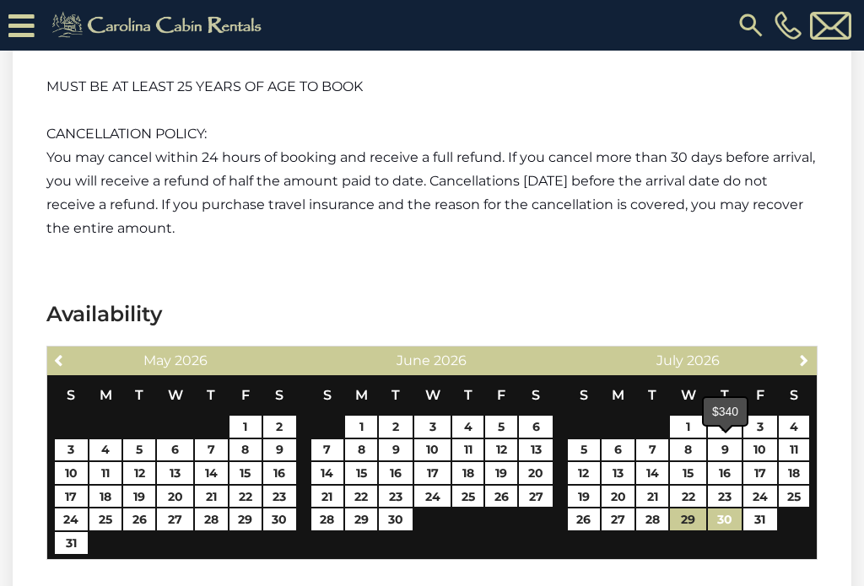
click at [731, 509] on link "30" at bounding box center [725, 520] width 34 height 22
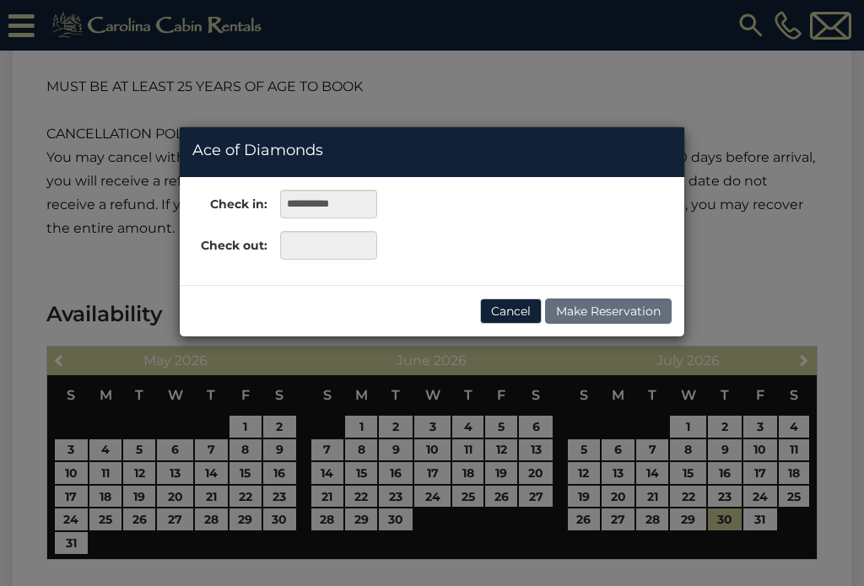
click at [765, 454] on div "**********" at bounding box center [432, 293] width 864 height 586
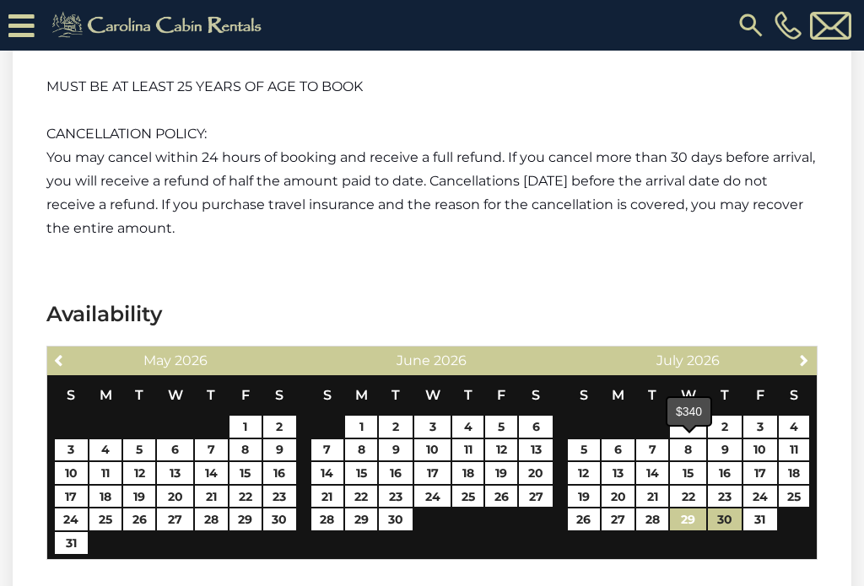
click at [689, 509] on link "29" at bounding box center [688, 520] width 36 height 22
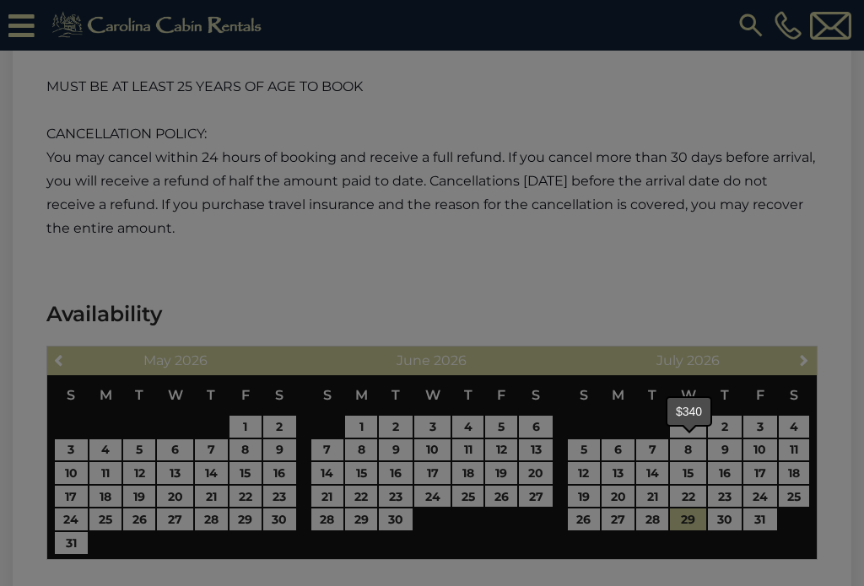
type input "**********"
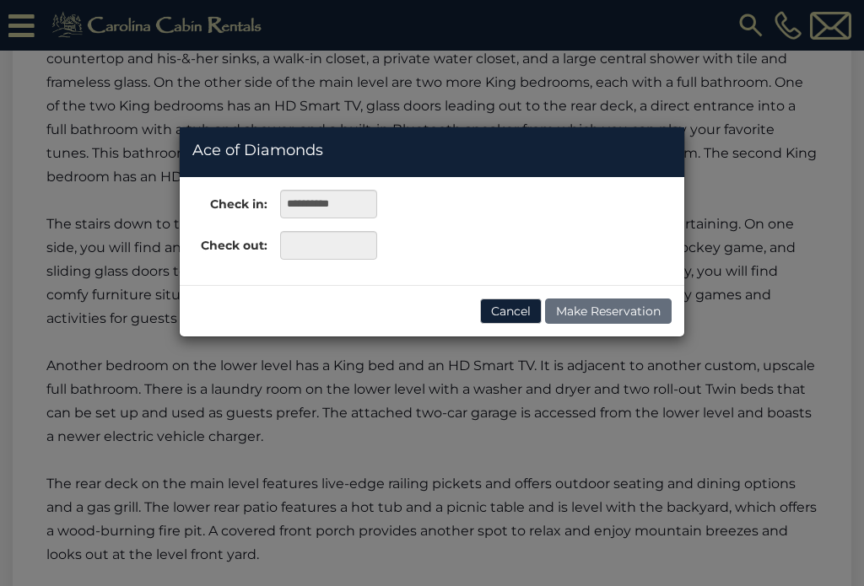
scroll to position [3254, 0]
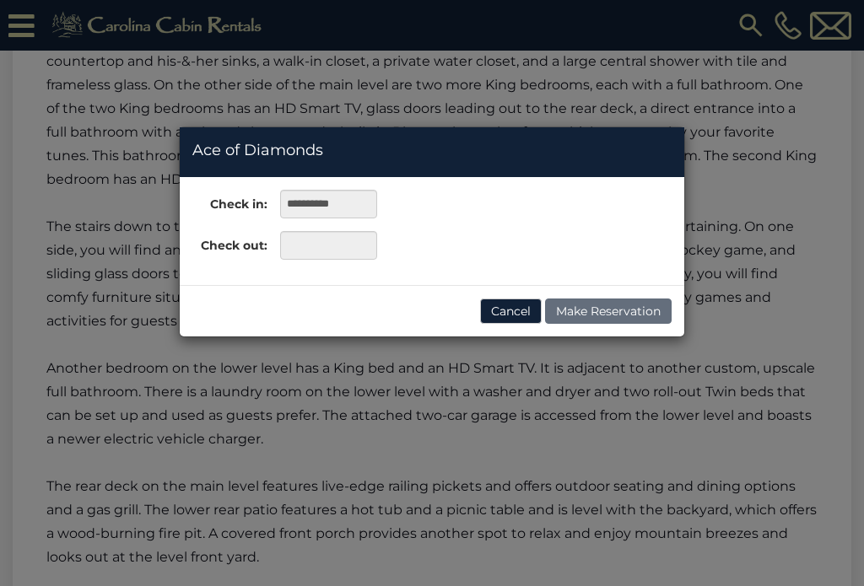
click at [522, 315] on button "Cancel" at bounding box center [511, 311] width 62 height 25
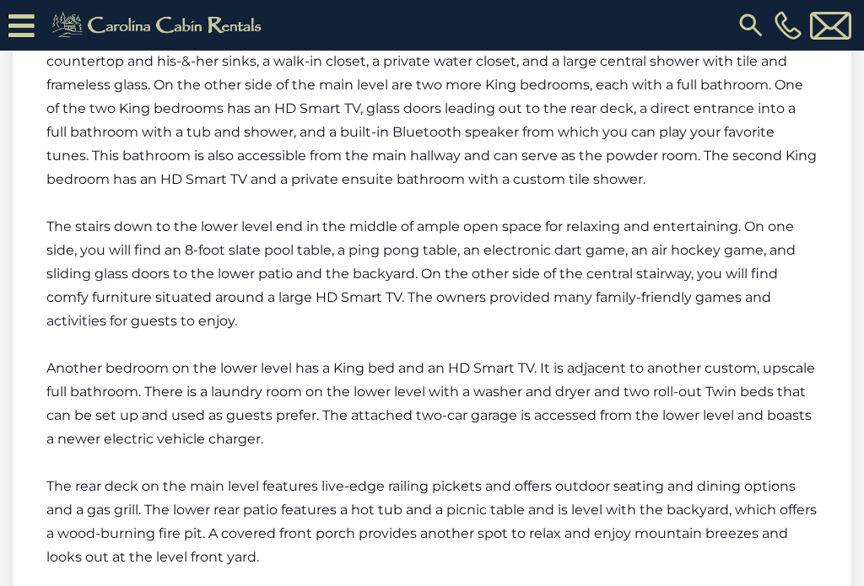
click at [518, 327] on p "The stairs down to the lower level end in the middle of ample open space for re…" at bounding box center [431, 274] width 771 height 118
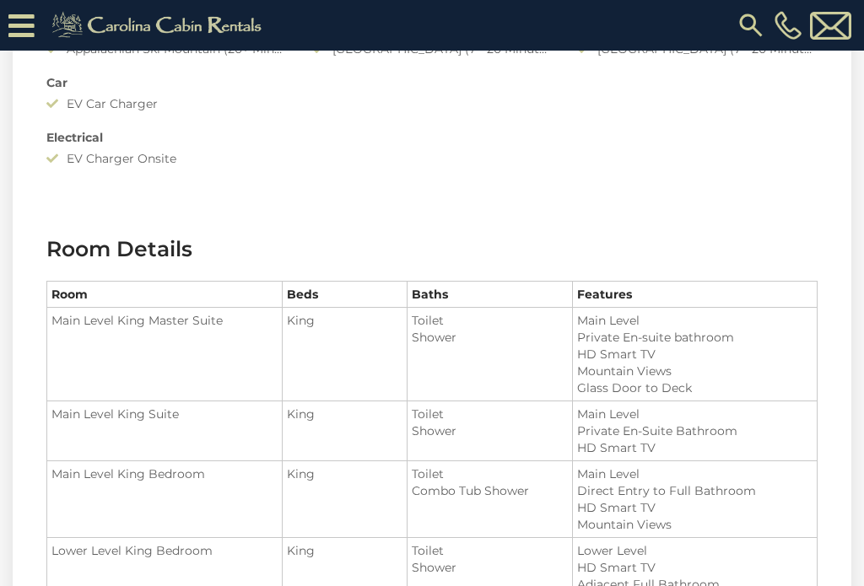
scroll to position [1892, 0]
click at [756, 28] on img at bounding box center [751, 25] width 30 height 30
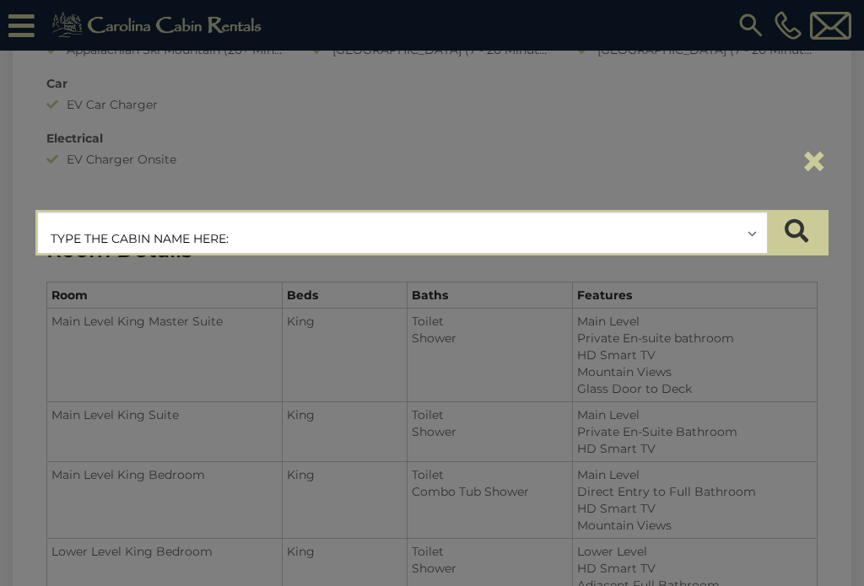
click at [703, 241] on input "text" at bounding box center [402, 234] width 729 height 42
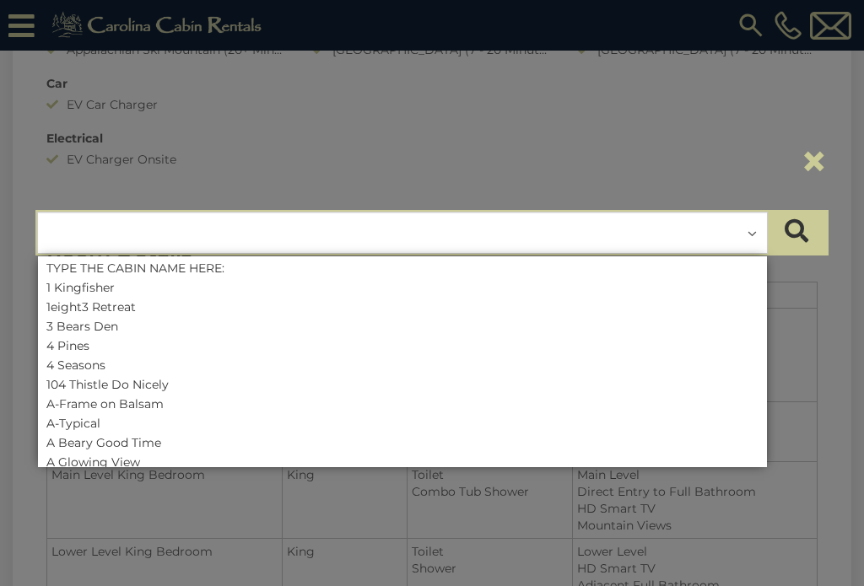
scroll to position [1891, 0]
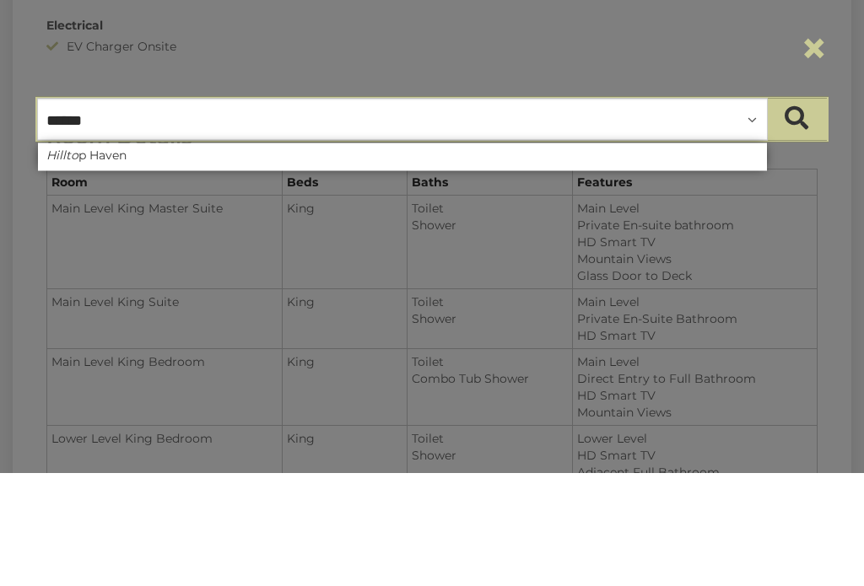
type input "*******"
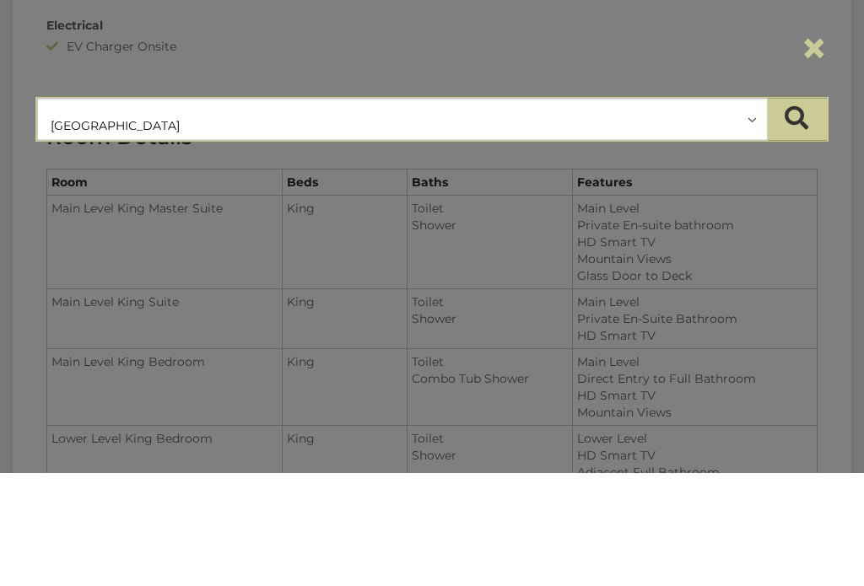
click at [796, 212] on button "submit" at bounding box center [796, 233] width 59 height 42
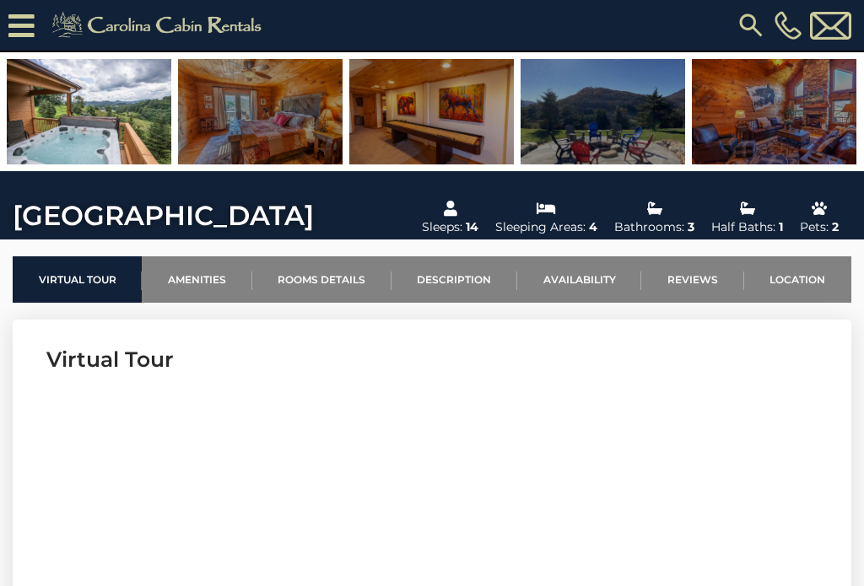
click at [604, 284] on link "Availability" at bounding box center [579, 279] width 124 height 46
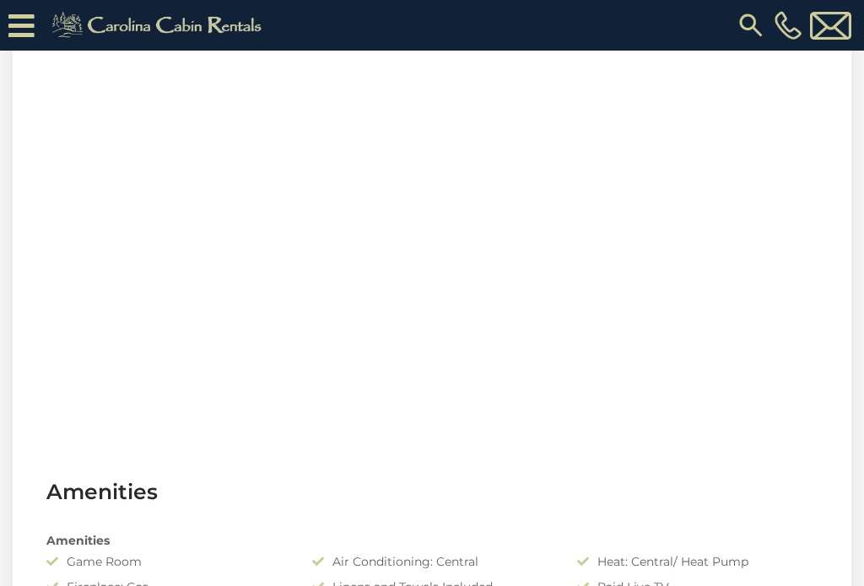
scroll to position [4031, 0]
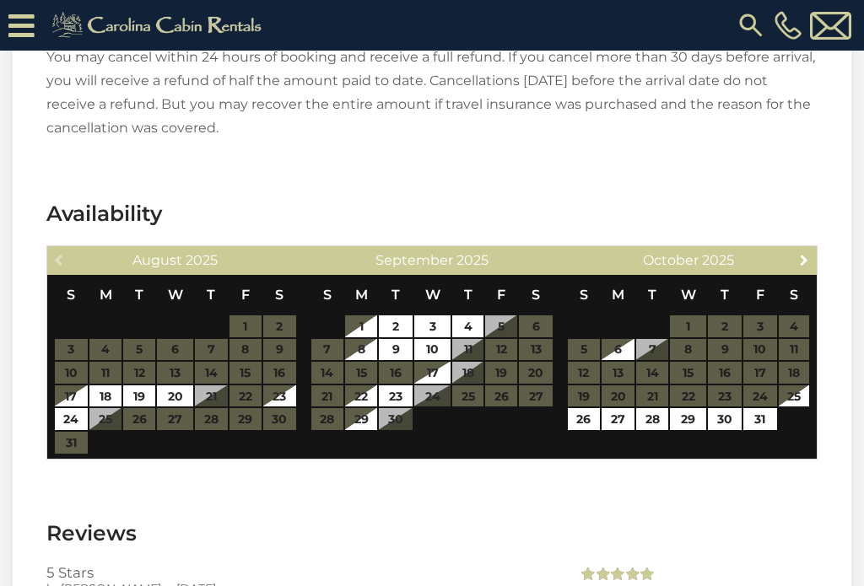
click at [810, 249] on link "Next" at bounding box center [804, 259] width 21 height 21
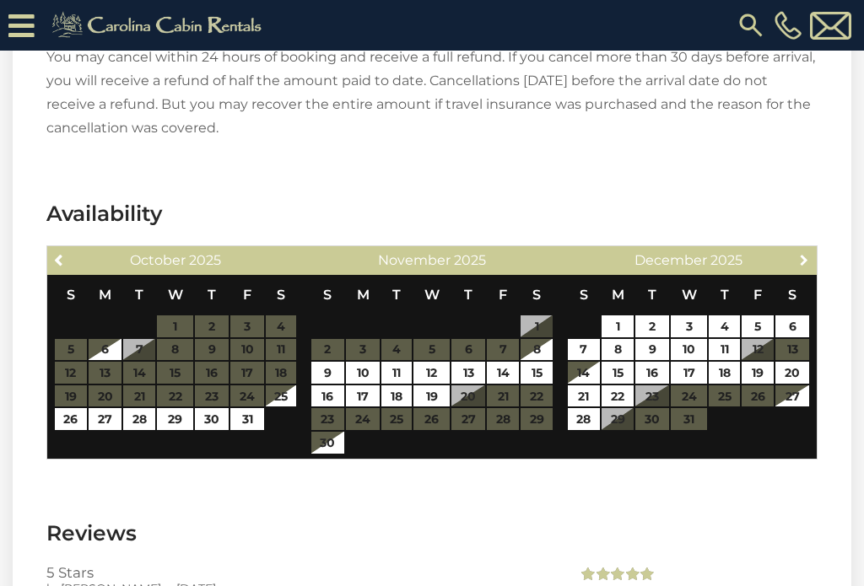
click at [806, 249] on link "Next" at bounding box center [804, 259] width 21 height 21
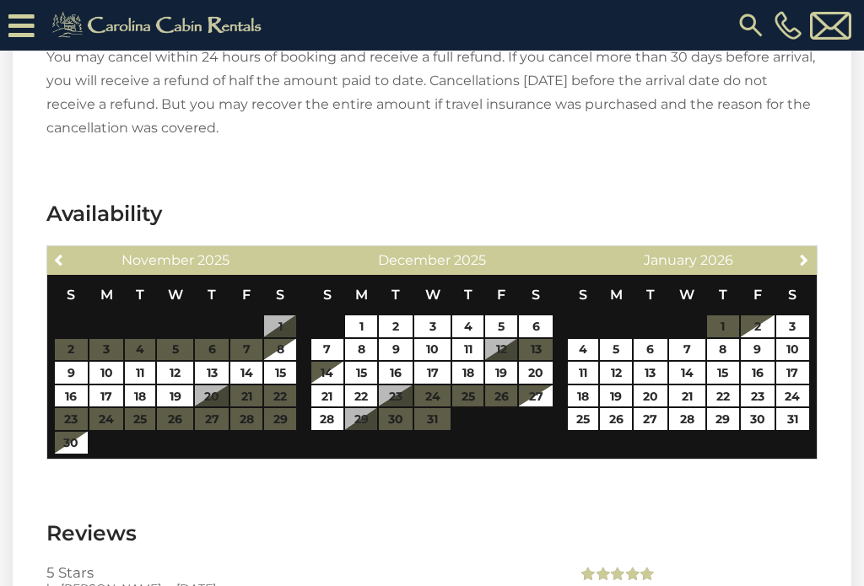
click at [811, 249] on link "Next" at bounding box center [804, 259] width 21 height 21
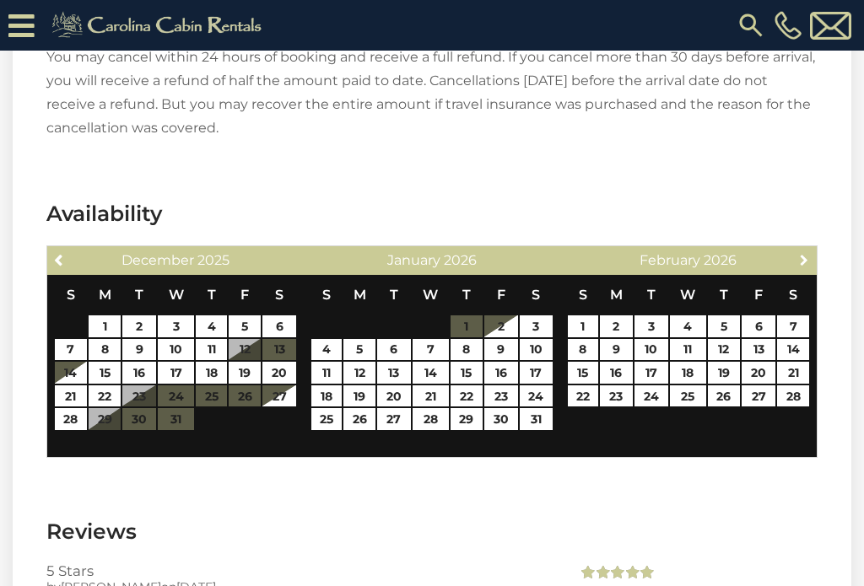
click at [807, 249] on link "Next" at bounding box center [804, 259] width 21 height 21
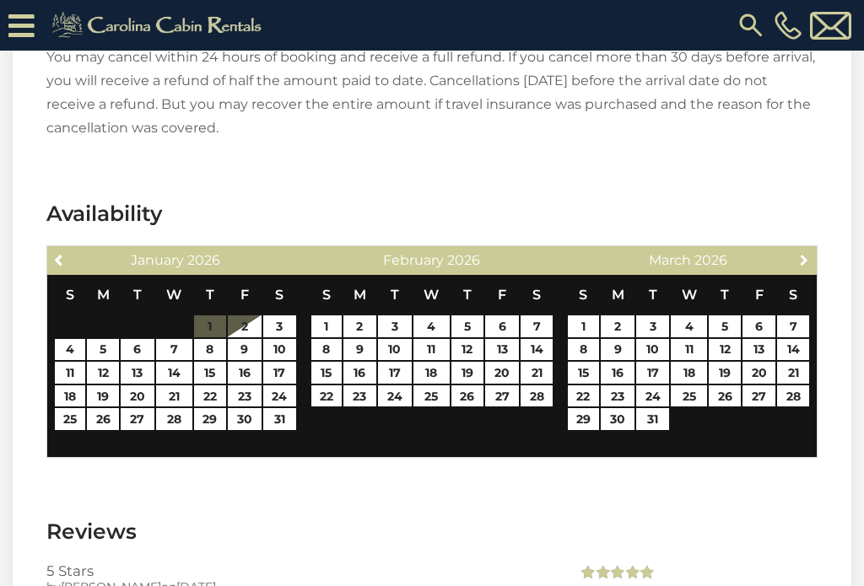
click at [812, 249] on link "Next" at bounding box center [804, 259] width 21 height 21
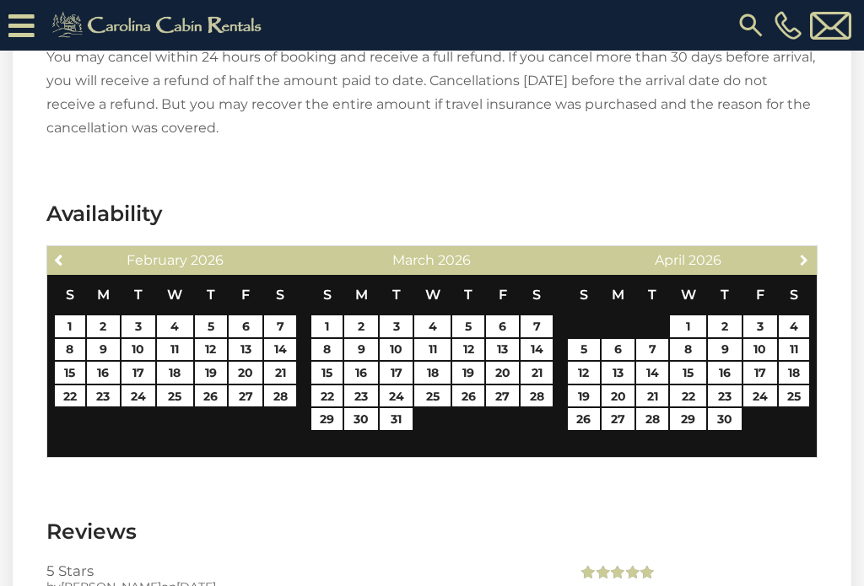
click at [813, 249] on link "Next" at bounding box center [804, 259] width 21 height 21
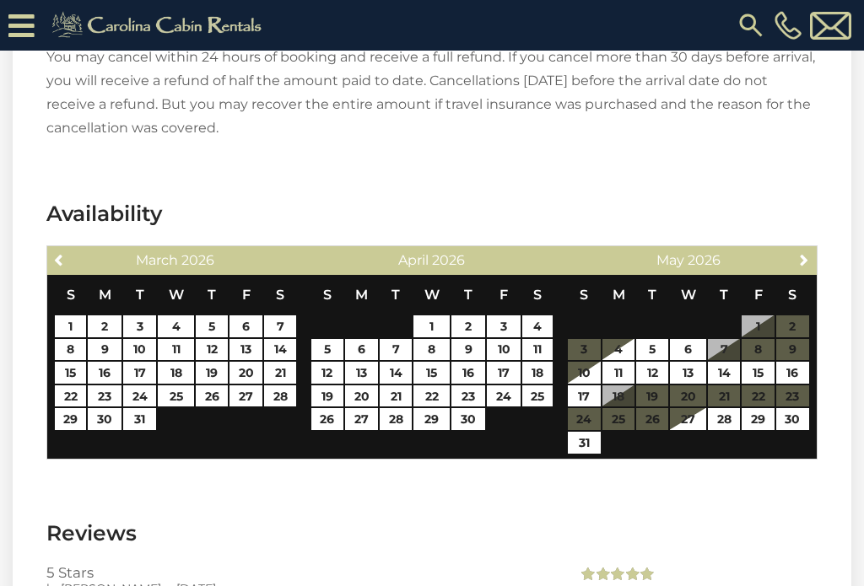
click at [795, 249] on link "Next" at bounding box center [804, 259] width 21 height 21
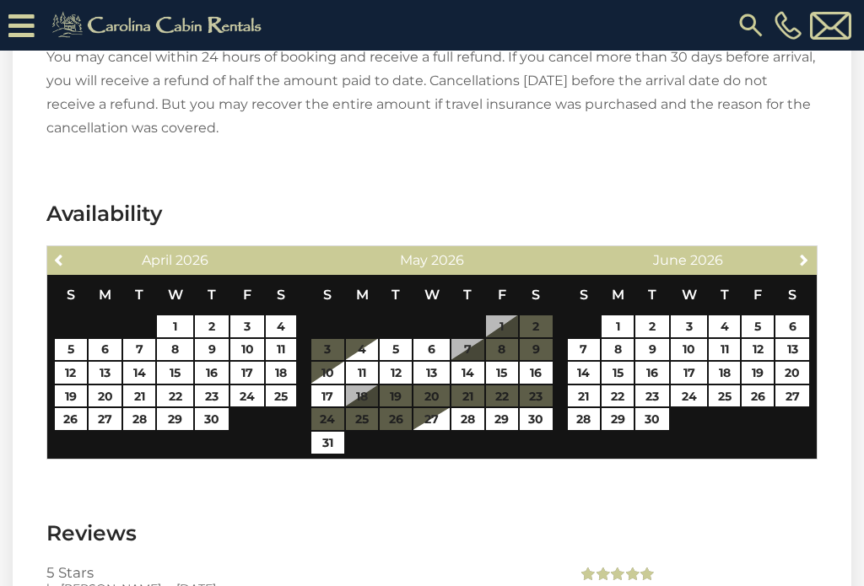
click at [801, 249] on link "Next" at bounding box center [804, 259] width 21 height 21
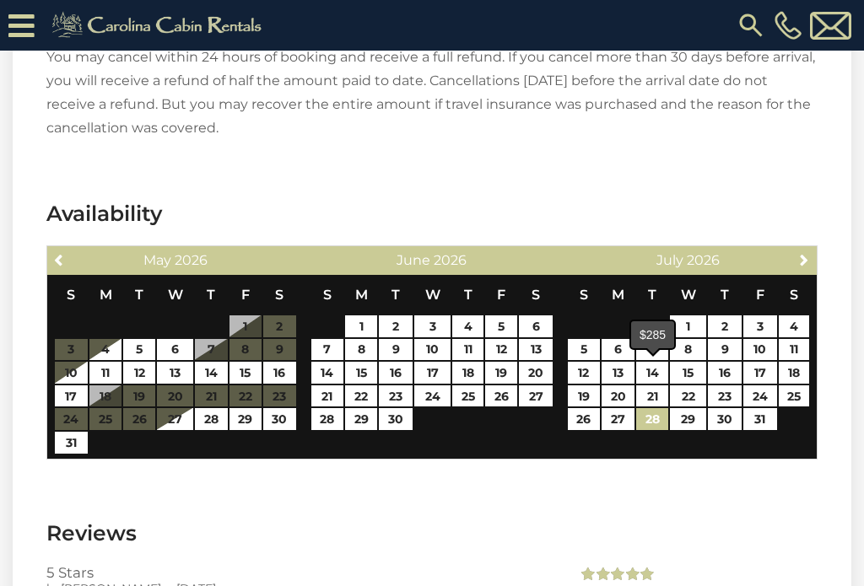
click at [653, 408] on link "28" at bounding box center [652, 419] width 32 height 22
type input "**********"
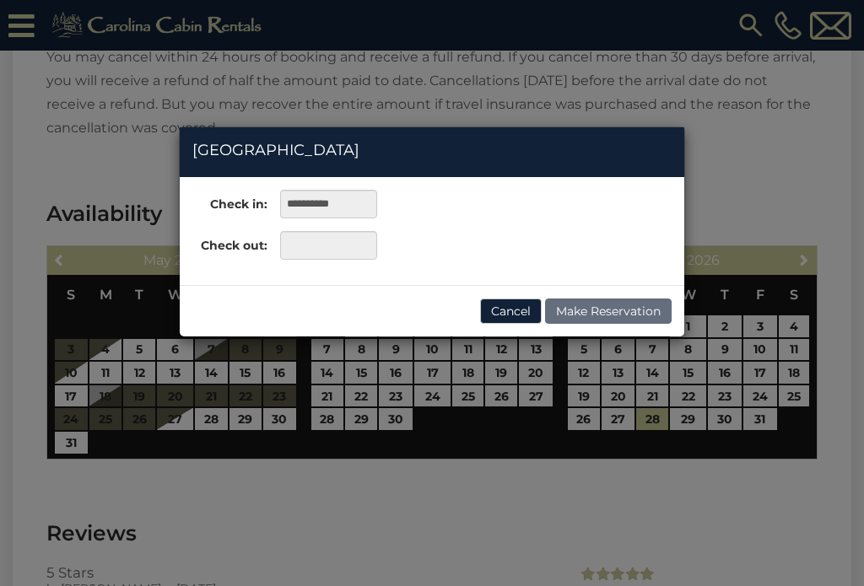
click at [507, 322] on button "Cancel" at bounding box center [511, 311] width 62 height 25
